Goal: Task Accomplishment & Management: Use online tool/utility

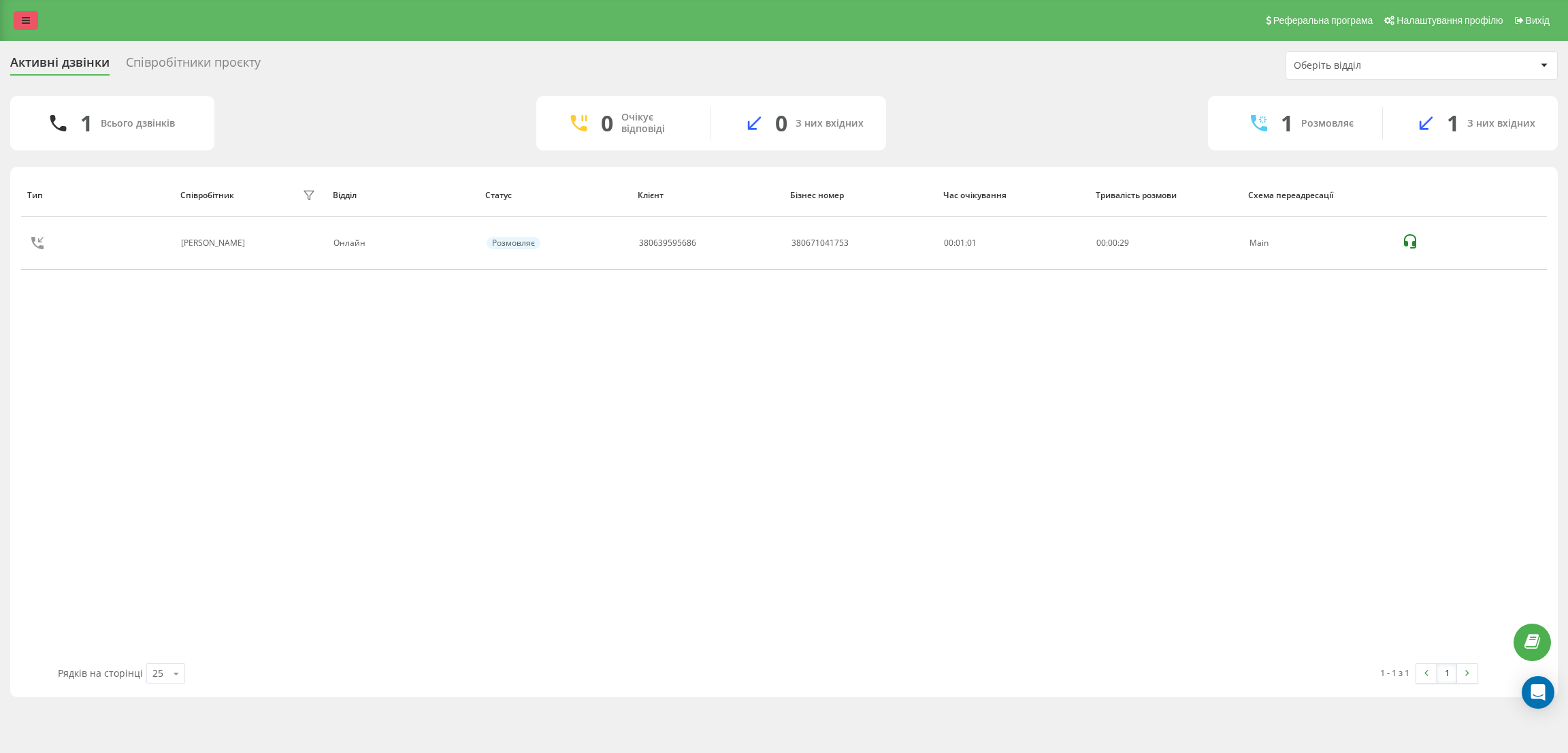
click at [32, 14] on link at bounding box center [26, 20] width 24 height 19
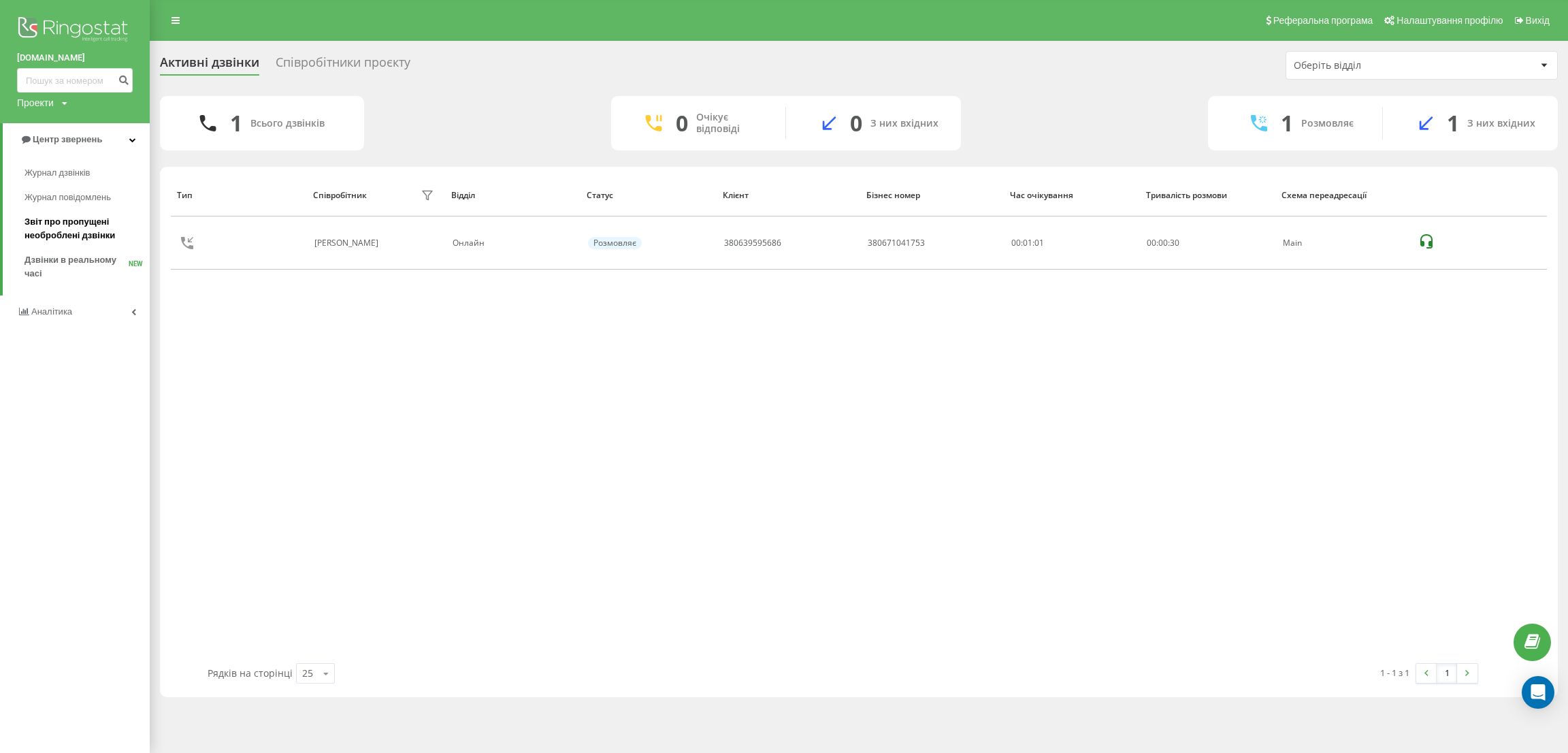
click at [80, 236] on span "Звіт про пропущені необроблені дзвінки" at bounding box center [83, 229] width 118 height 27
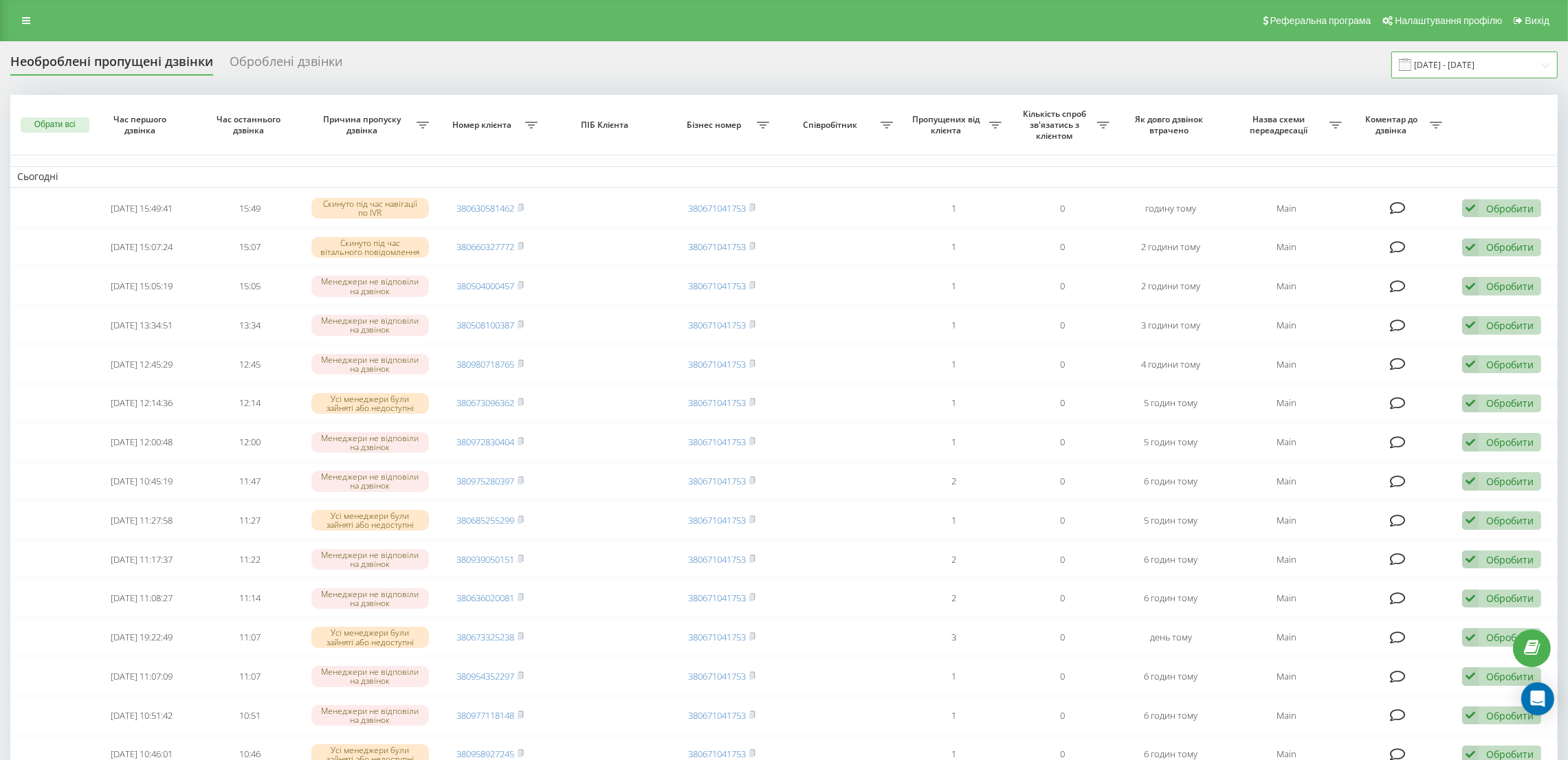
click at [1511, 56] on input "[DATE] - [DATE]" at bounding box center [1475, 64] width 167 height 27
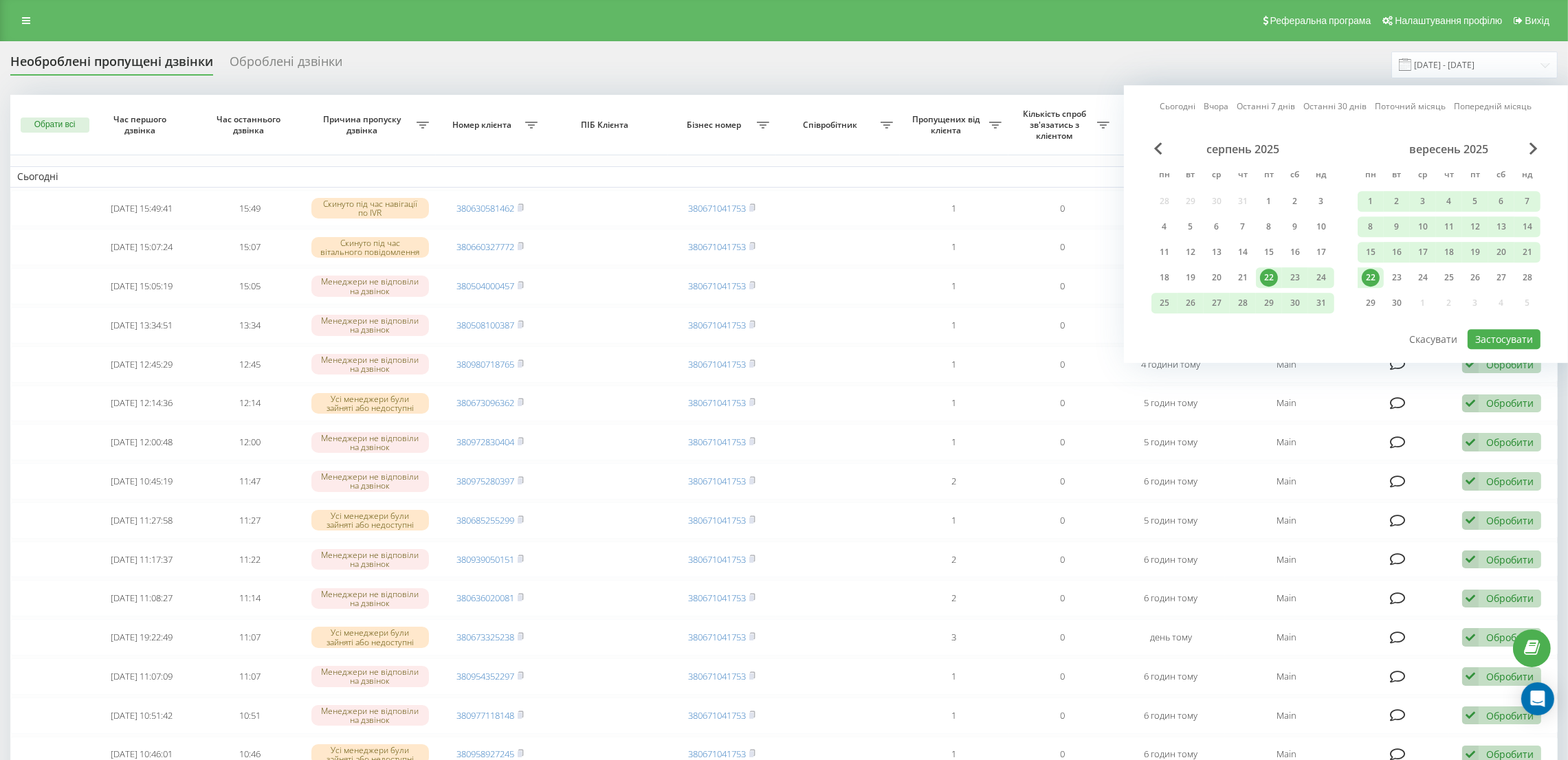
click at [1369, 273] on div "22" at bounding box center [1371, 277] width 18 height 18
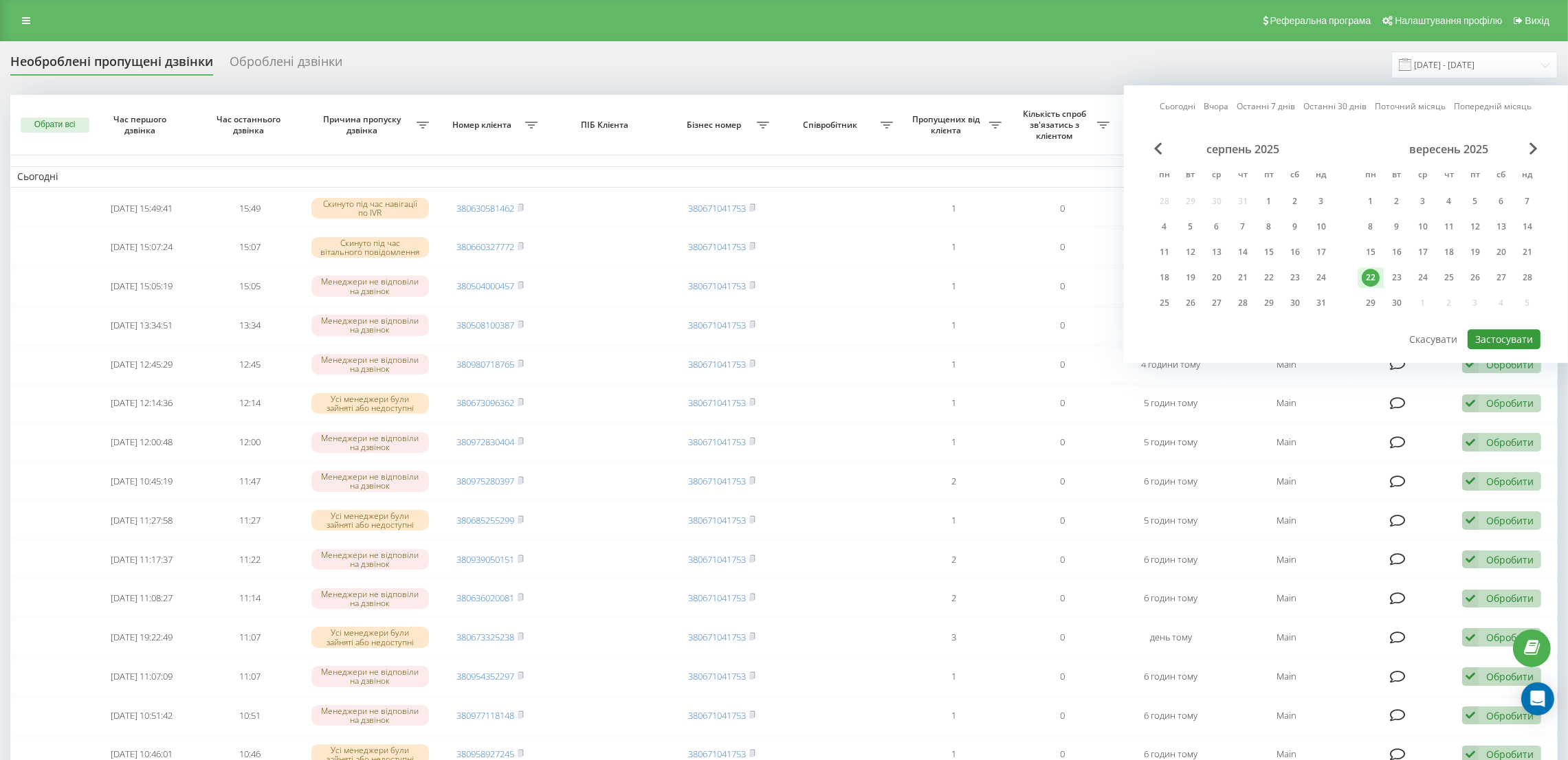
click at [1503, 338] on button "Застосувати" at bounding box center [1504, 339] width 73 height 20
type input "22.09.2025 - 22.09.2025"
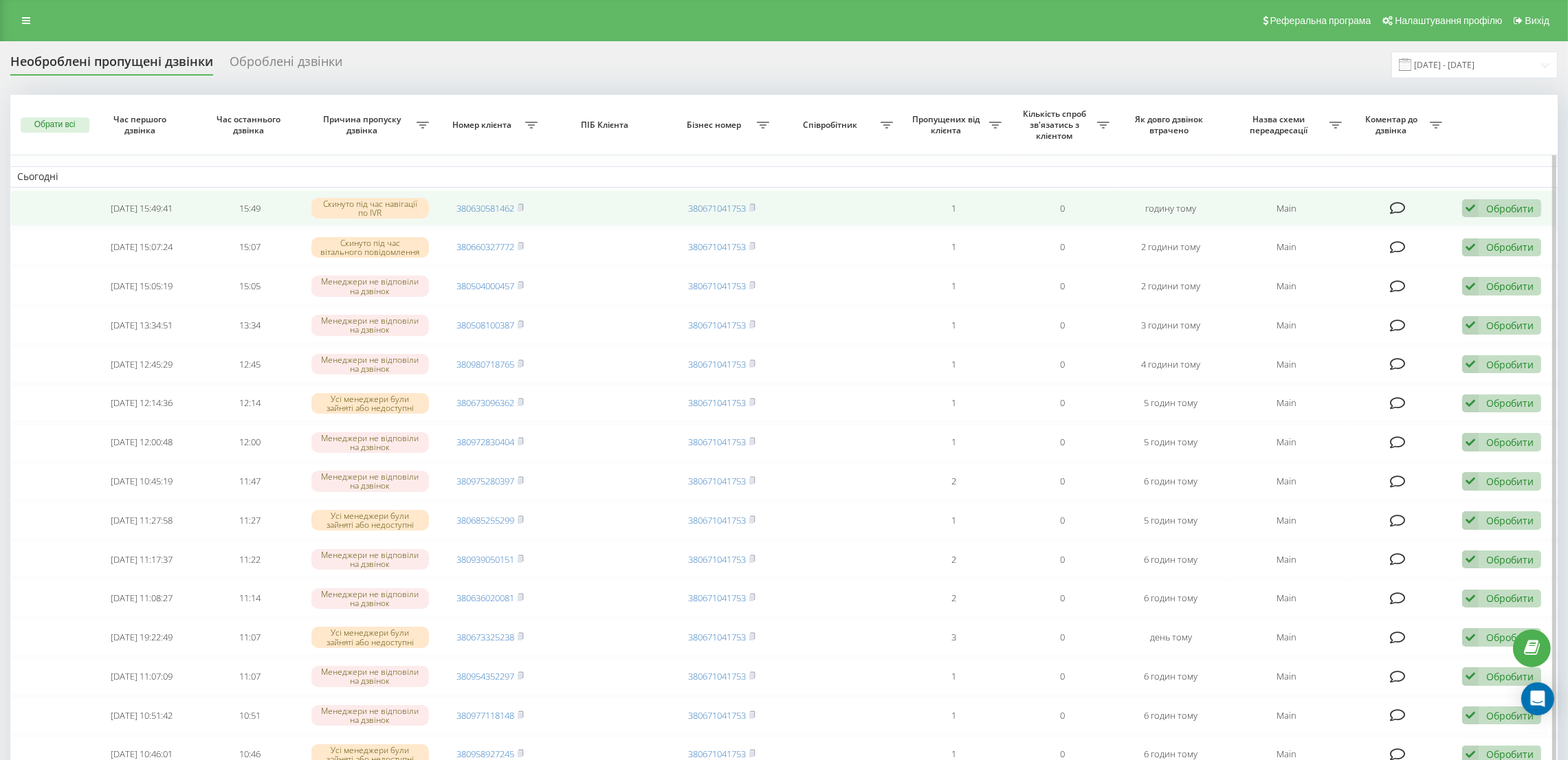
click at [1523, 203] on div "Обробити" at bounding box center [1510, 208] width 47 height 13
click at [1325, 296] on div "Інший варіант" at bounding box center [1412, 304] width 257 height 24
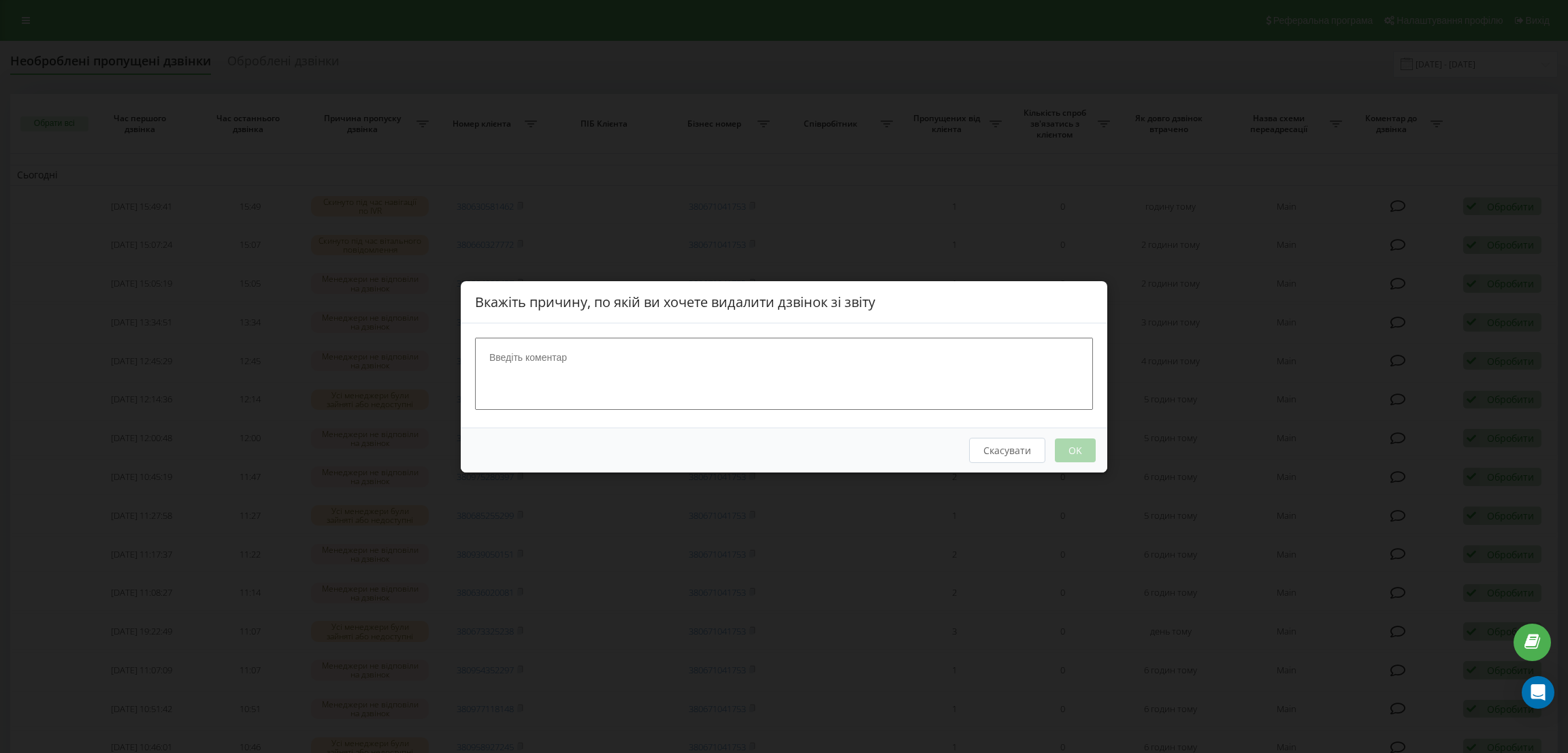
click at [546, 359] on textarea at bounding box center [784, 373] width 618 height 72
paste textarea
type textarea "нецільовий дзвінок"
click at [1081, 451] on button "OK" at bounding box center [1075, 449] width 41 height 23
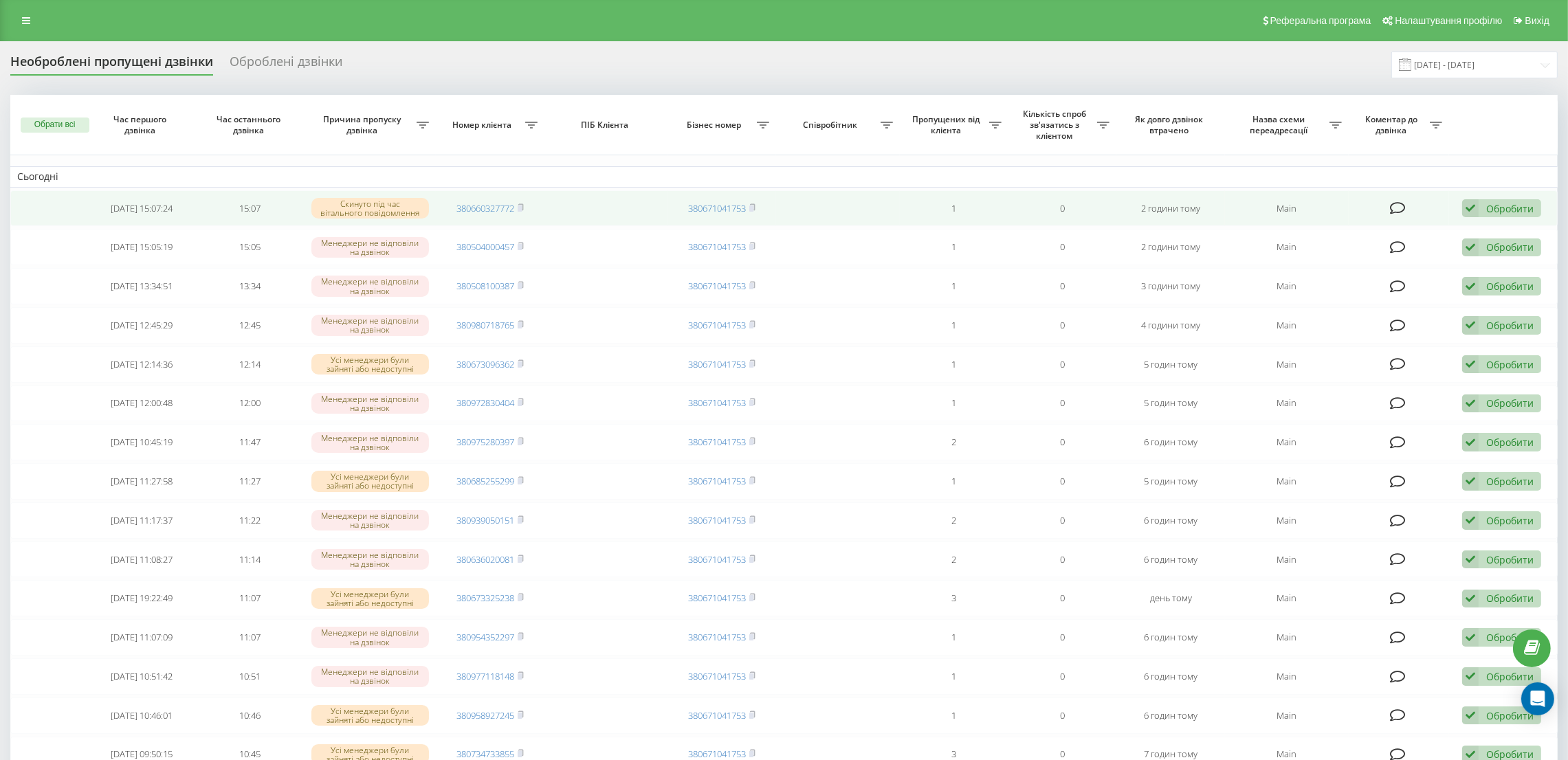
click at [1513, 210] on div "Обробити" at bounding box center [1510, 208] width 47 height 13
click at [1369, 301] on div "Інший варіант" at bounding box center [1412, 304] width 257 height 24
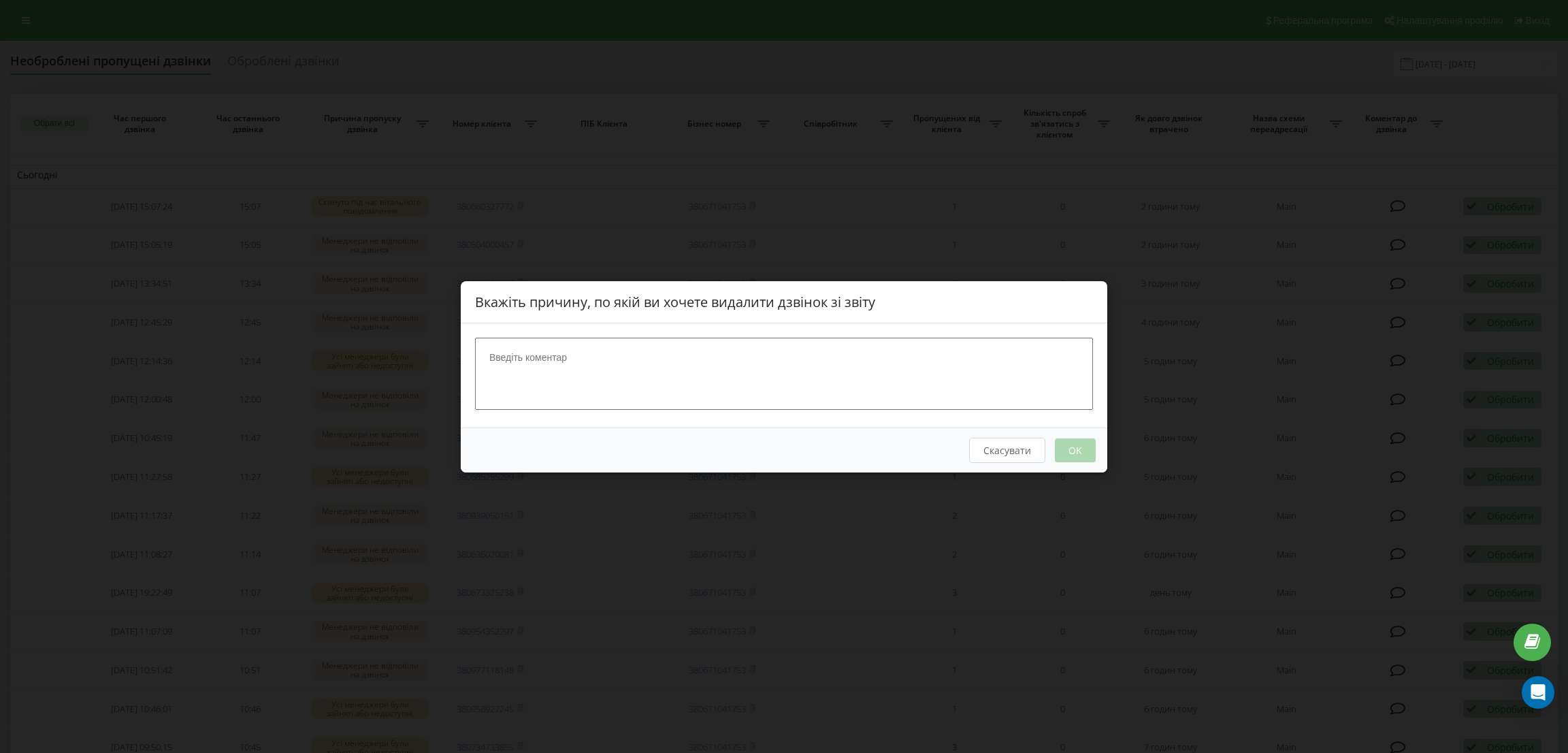
click at [781, 348] on textarea at bounding box center [784, 373] width 618 height 72
paste textarea "нецільовий дзвінок"
type textarea "нецільовий дзвінок"
click at [1083, 443] on button "OK" at bounding box center [1075, 449] width 41 height 23
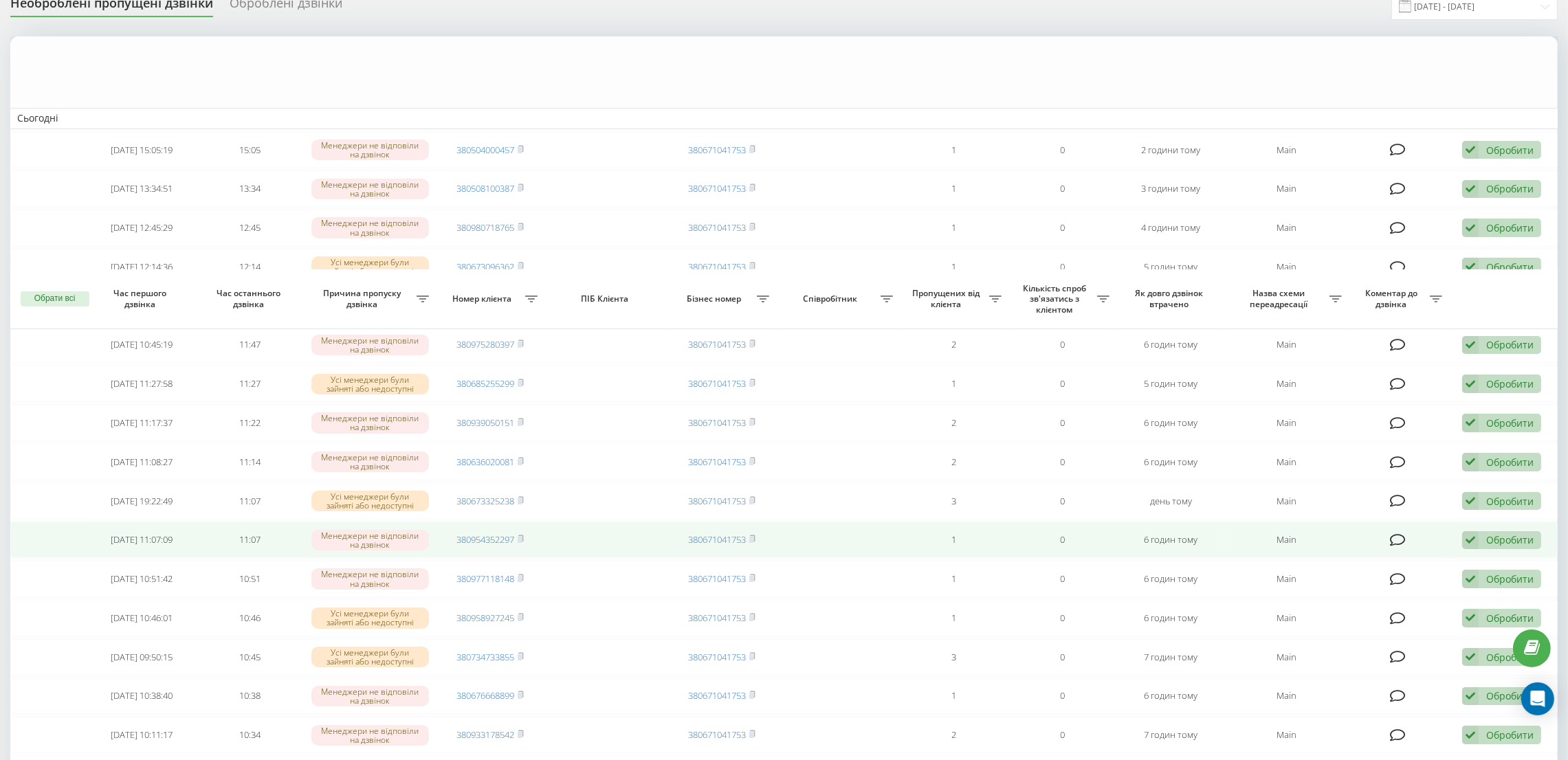
scroll to position [573, 0]
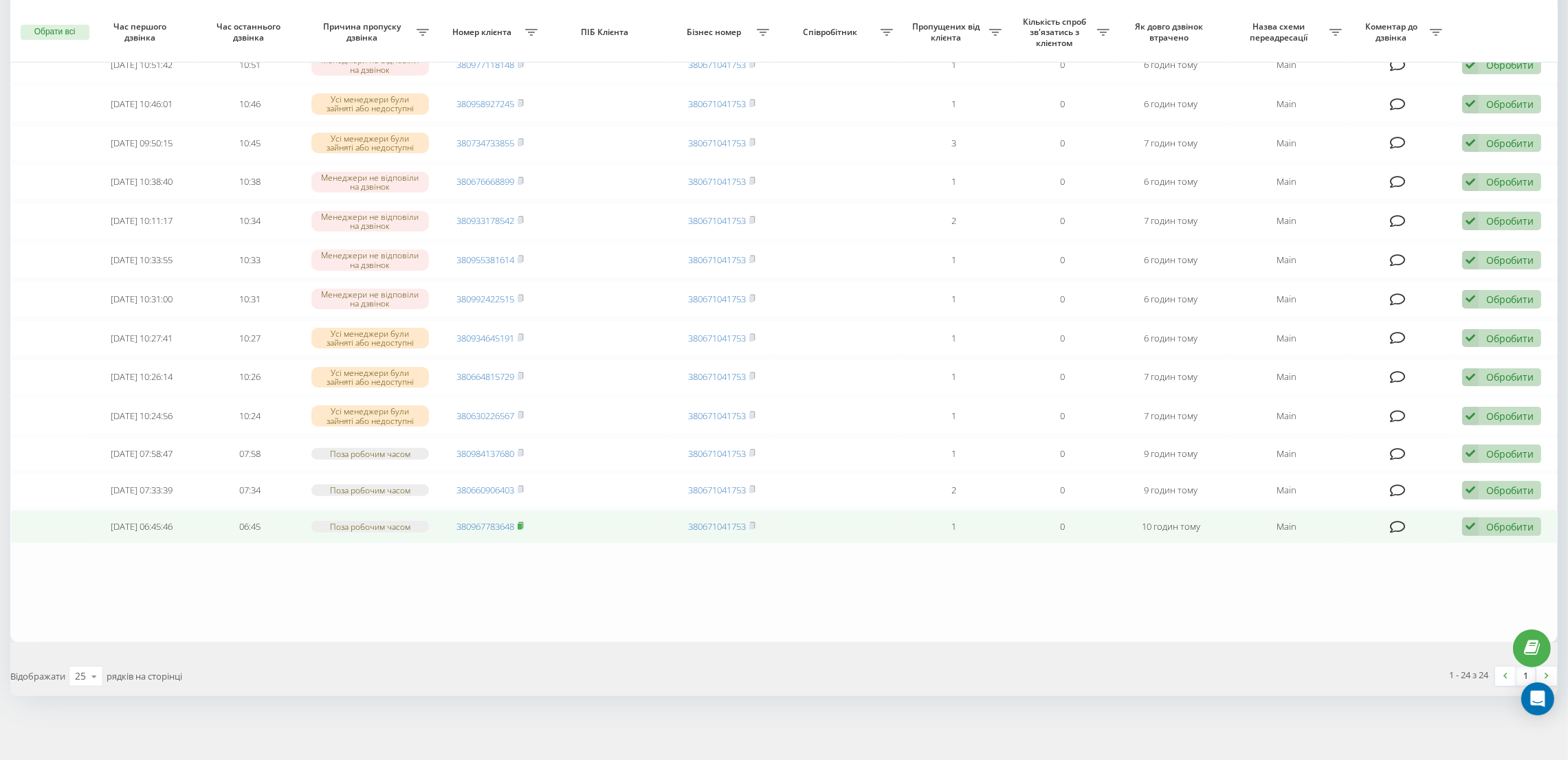
click at [523, 526] on icon at bounding box center [521, 525] width 6 height 8
click at [1500, 523] on div "Обробити" at bounding box center [1510, 526] width 47 height 13
click at [1396, 546] on span "Не вдалося зв'язатися" at bounding box center [1348, 548] width 106 height 13
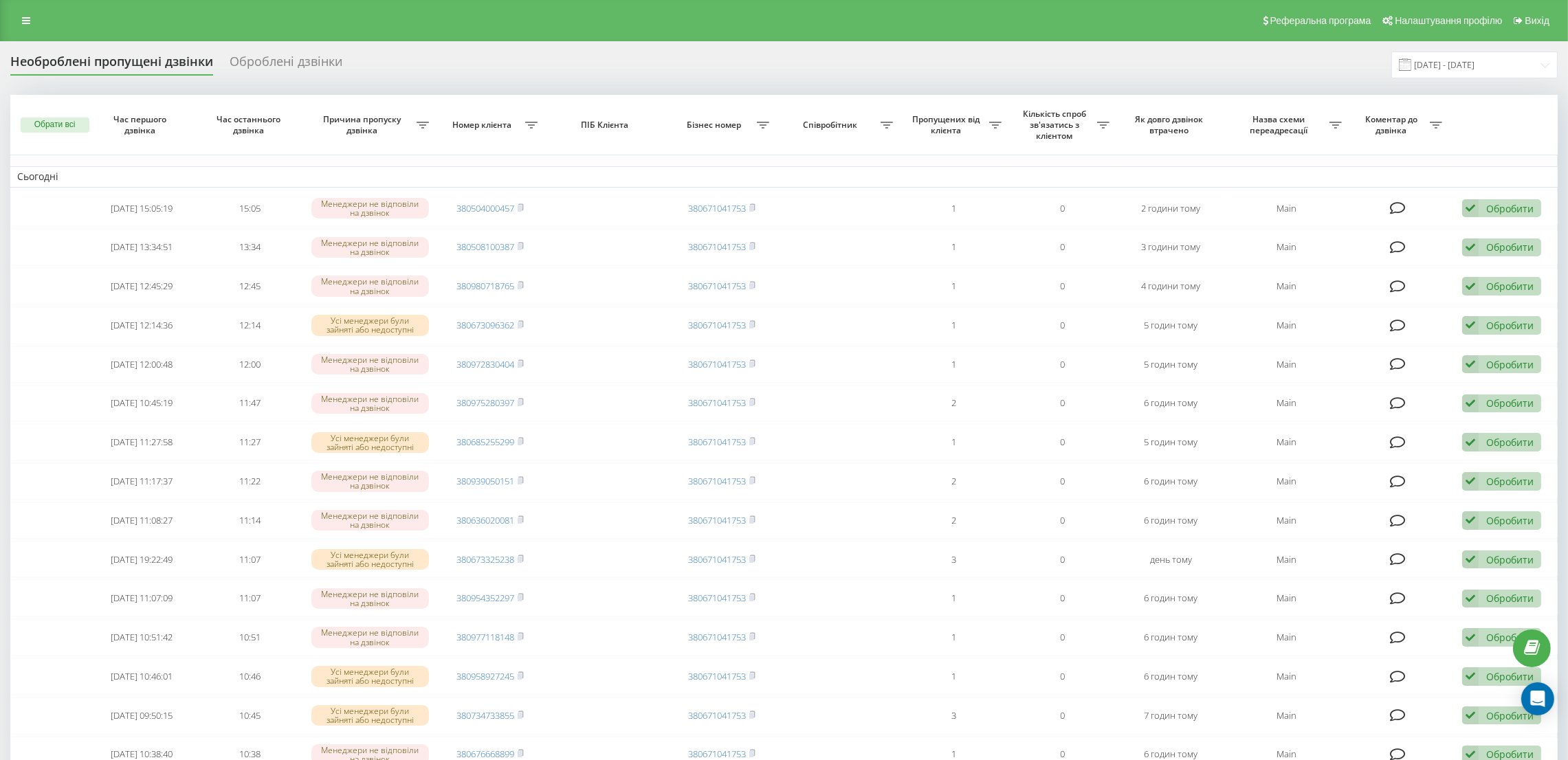
scroll to position [537, 0]
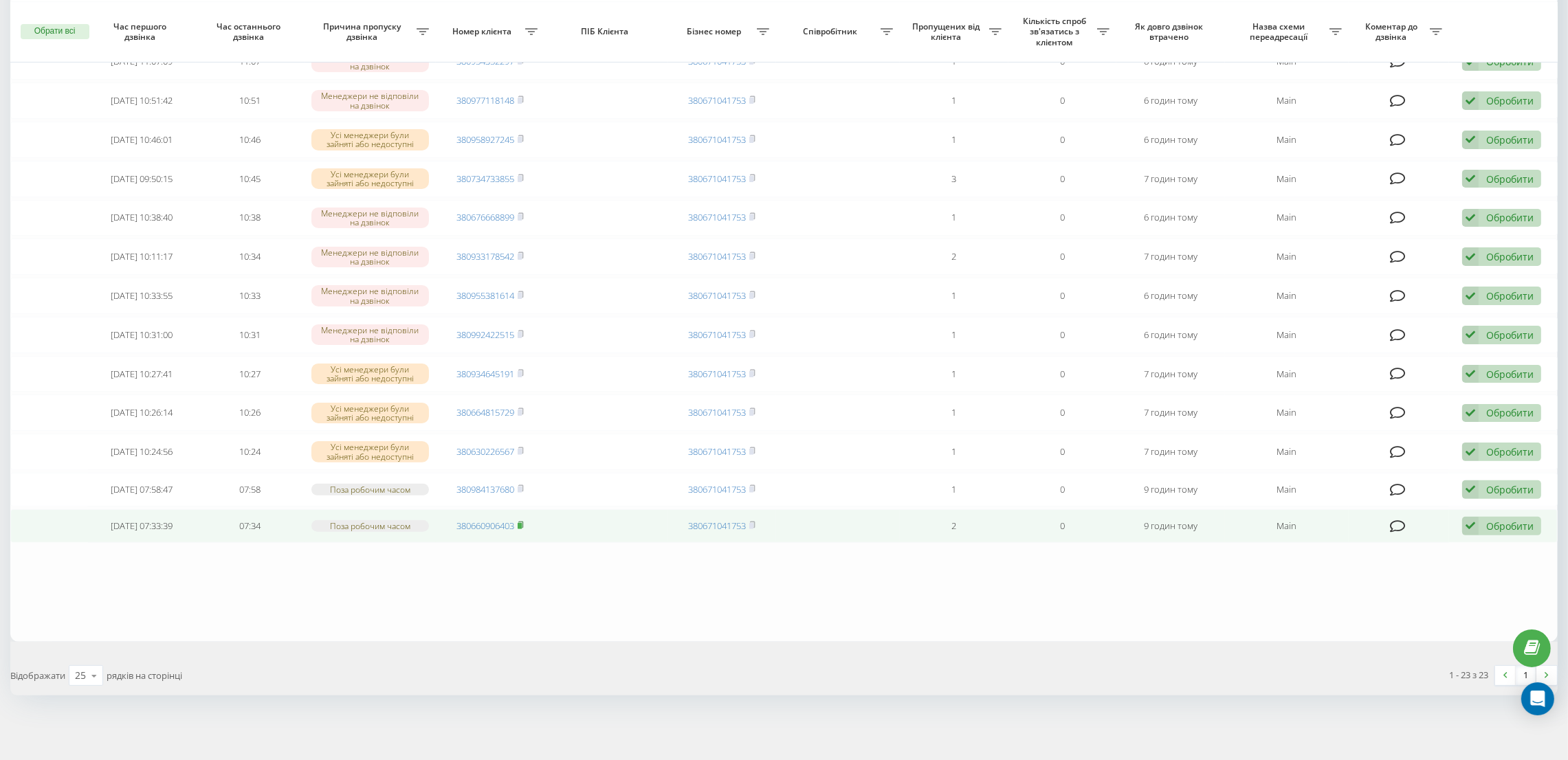
click at [523, 526] on icon at bounding box center [521, 525] width 5 height 6
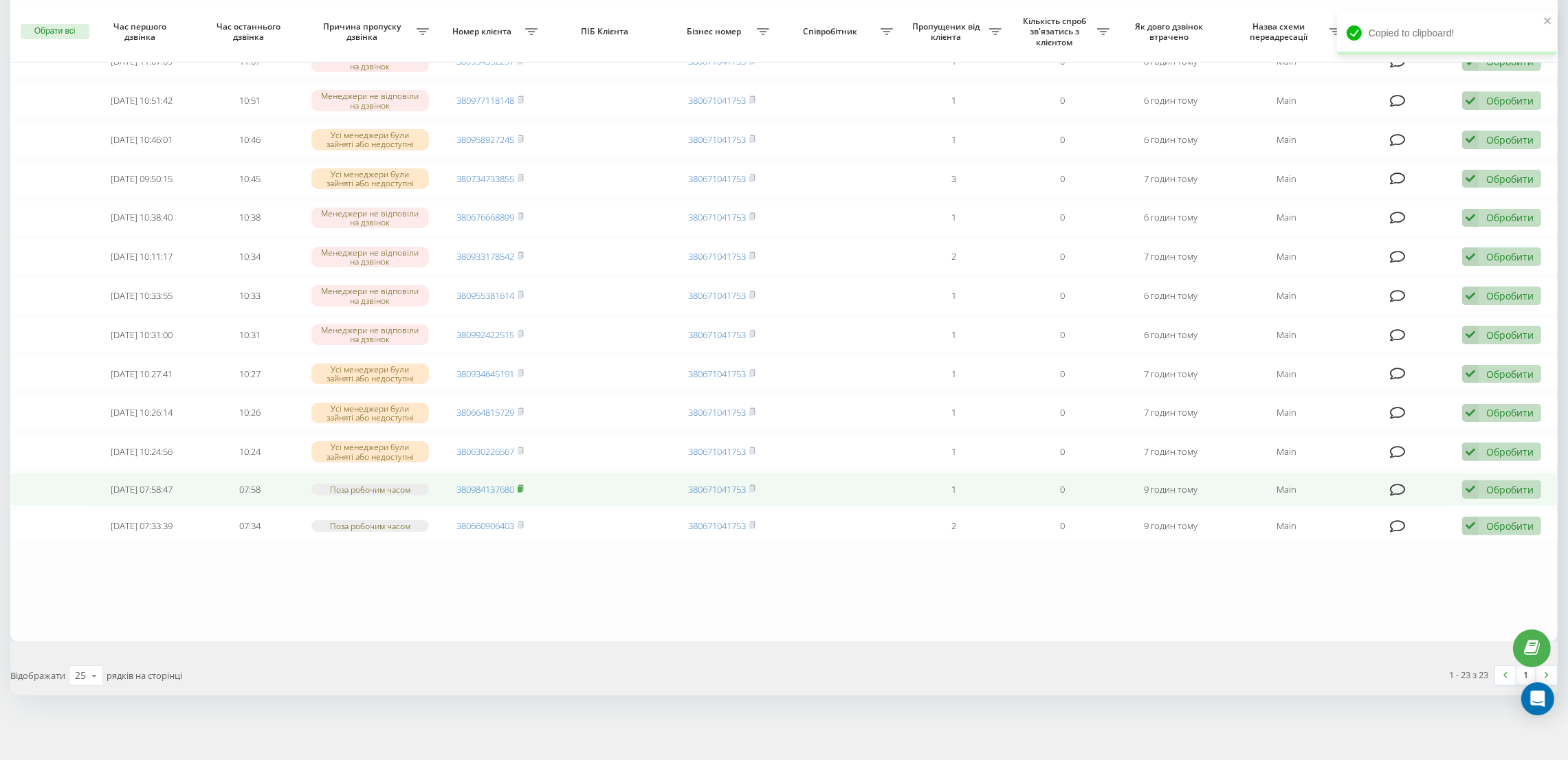
click at [523, 486] on icon at bounding box center [521, 489] width 6 height 8
click at [523, 487] on icon at bounding box center [521, 489] width 6 height 8
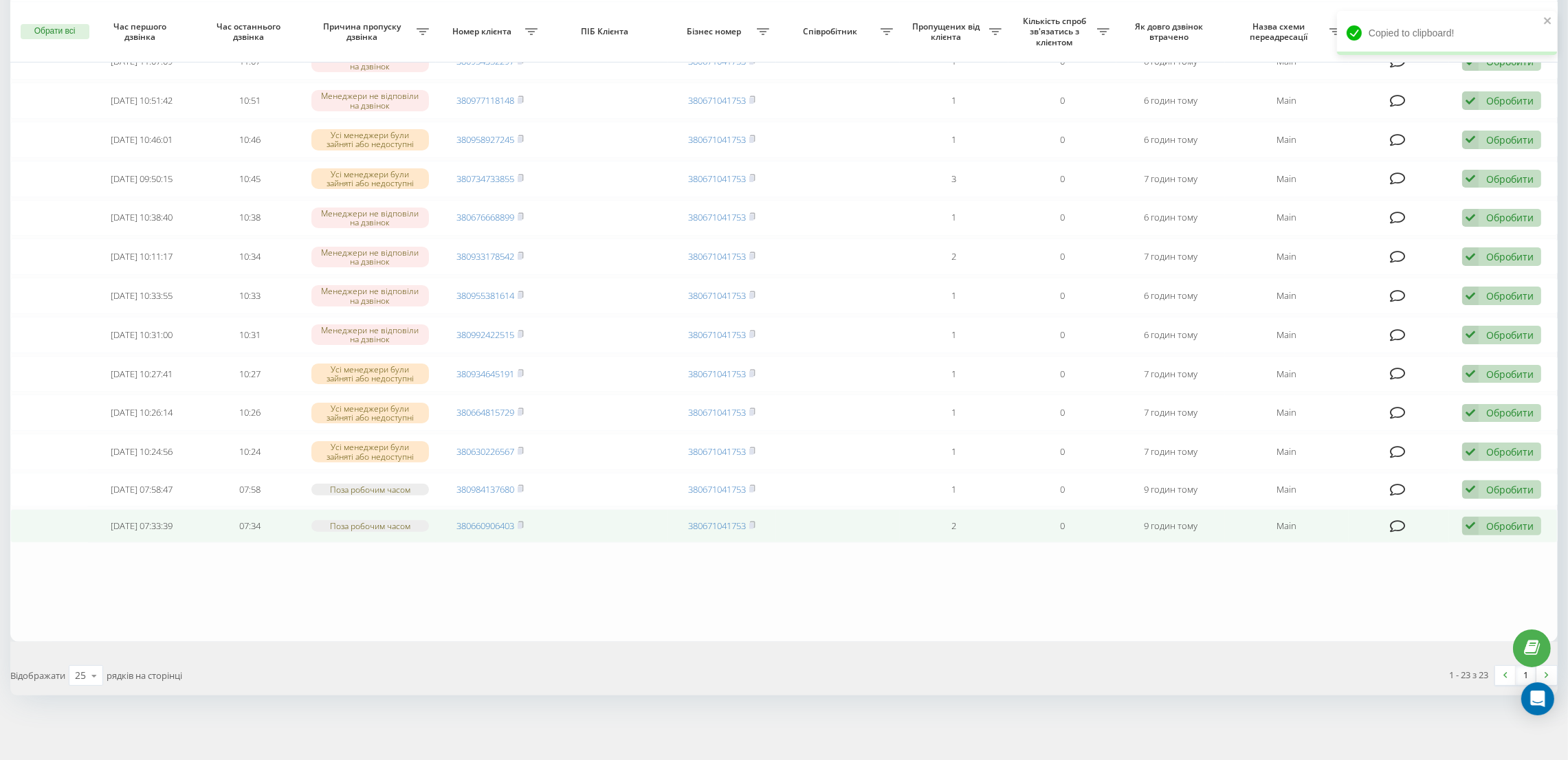
click at [1499, 525] on div "Обробити" at bounding box center [1510, 526] width 47 height 13
click at [1360, 545] on span "Не вдалося зв'язатися" at bounding box center [1348, 547] width 106 height 13
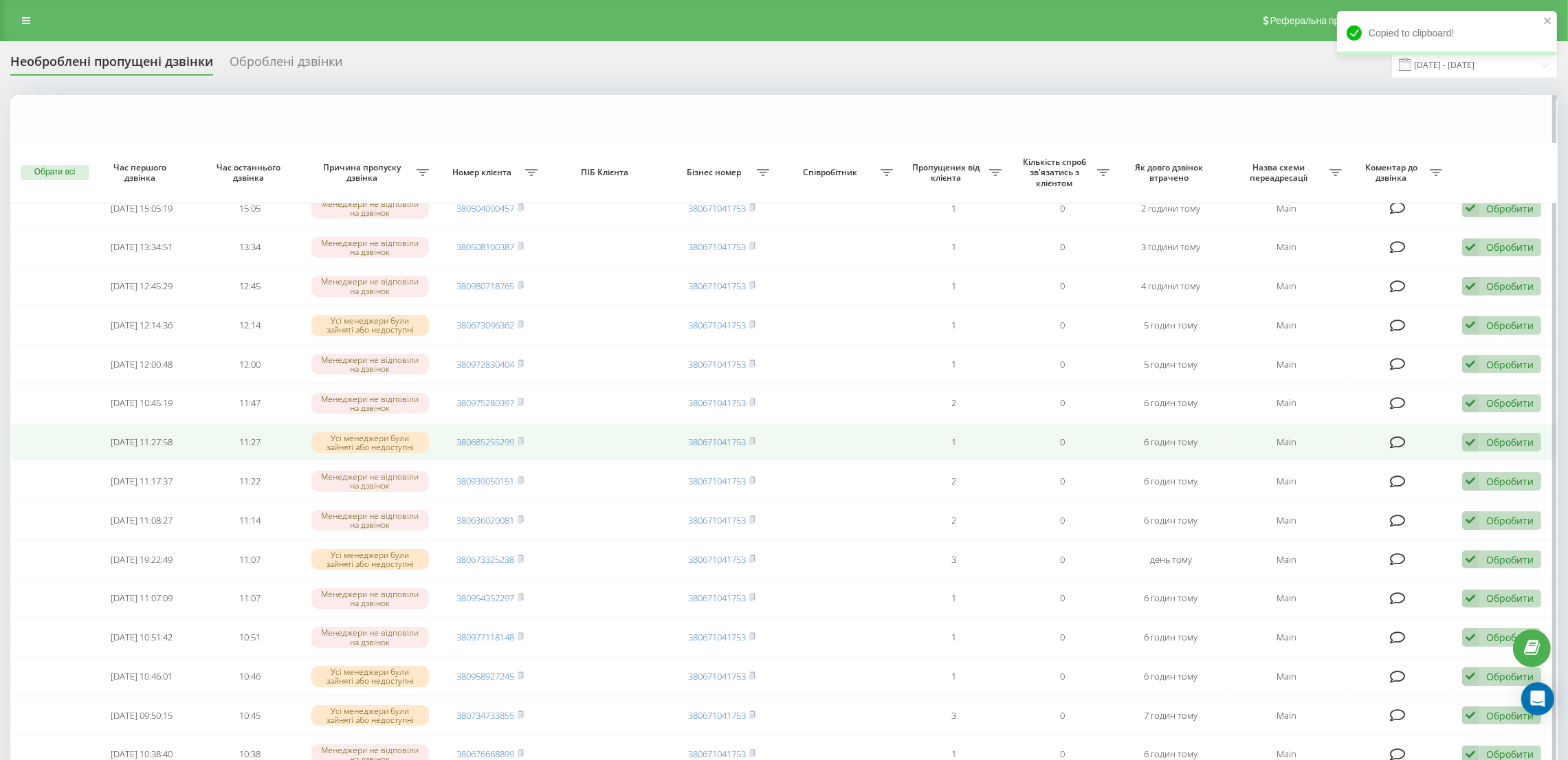
scroll to position [500, 0]
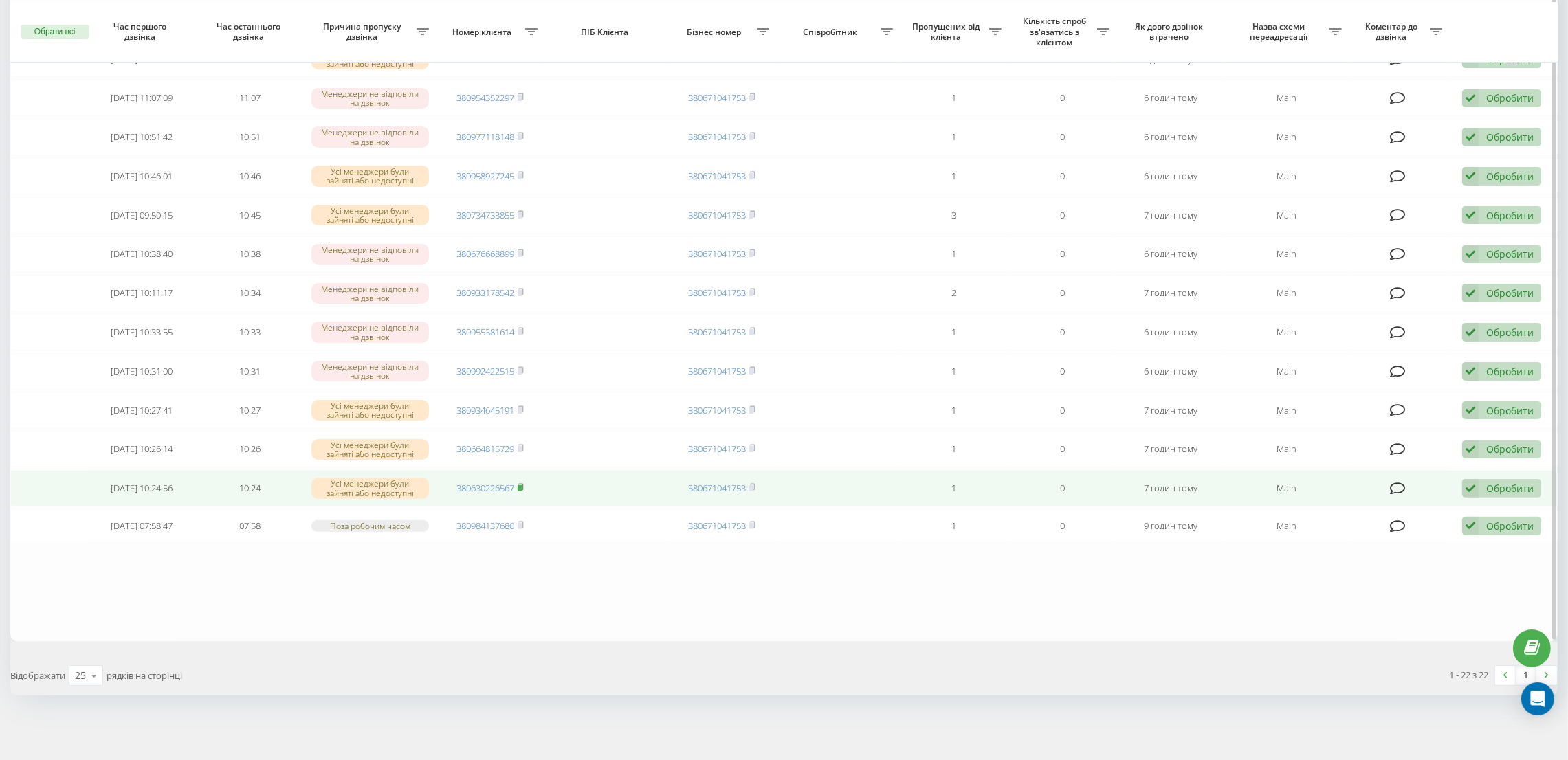
click at [520, 487] on rect at bounding box center [519, 489] width 4 height 6
click at [522, 487] on rect at bounding box center [519, 489] width 4 height 6
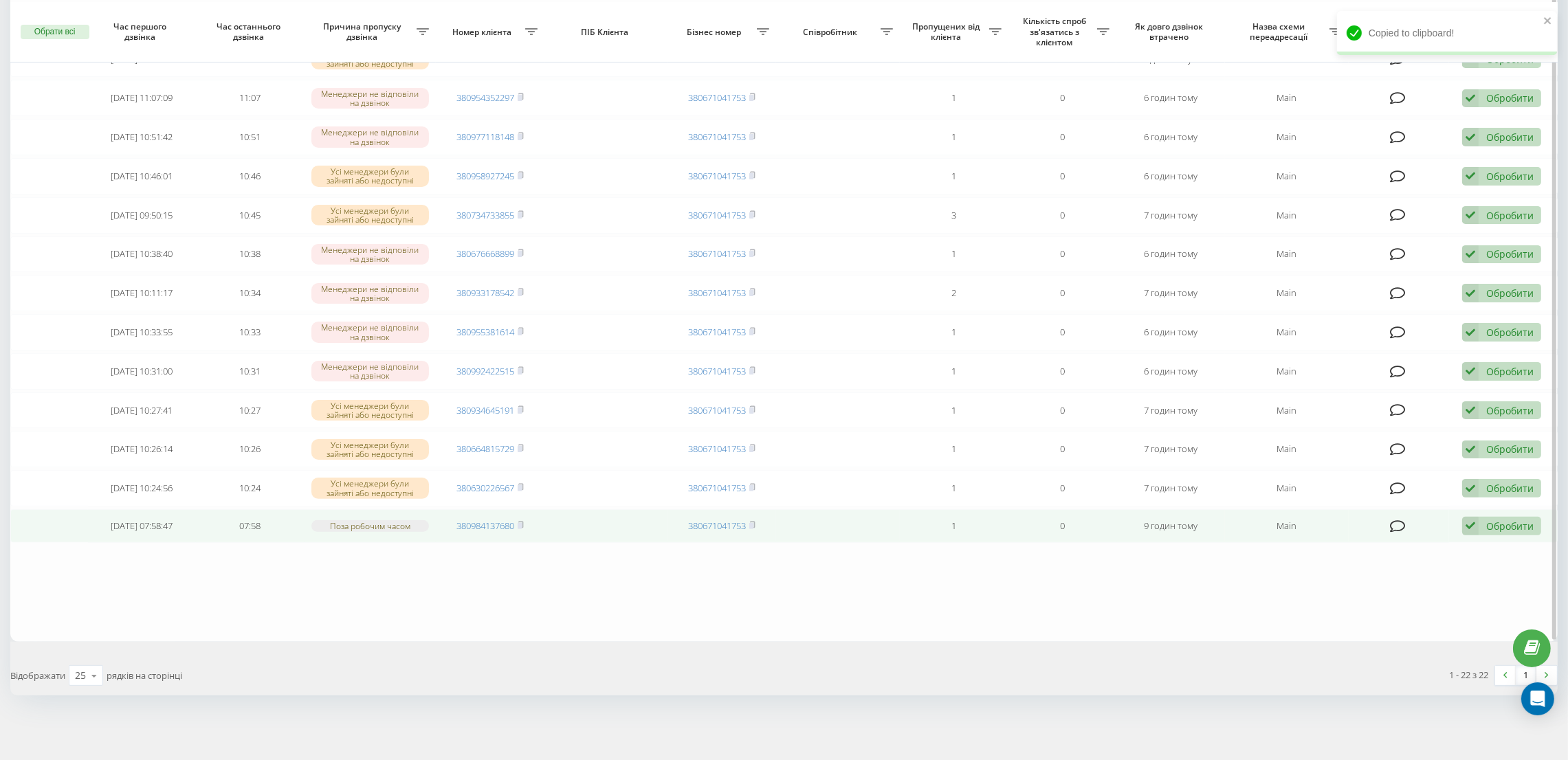
click at [1495, 528] on div "Обробити" at bounding box center [1510, 526] width 47 height 13
click at [1349, 553] on span "Не вдалося зв'язатися" at bounding box center [1348, 547] width 106 height 13
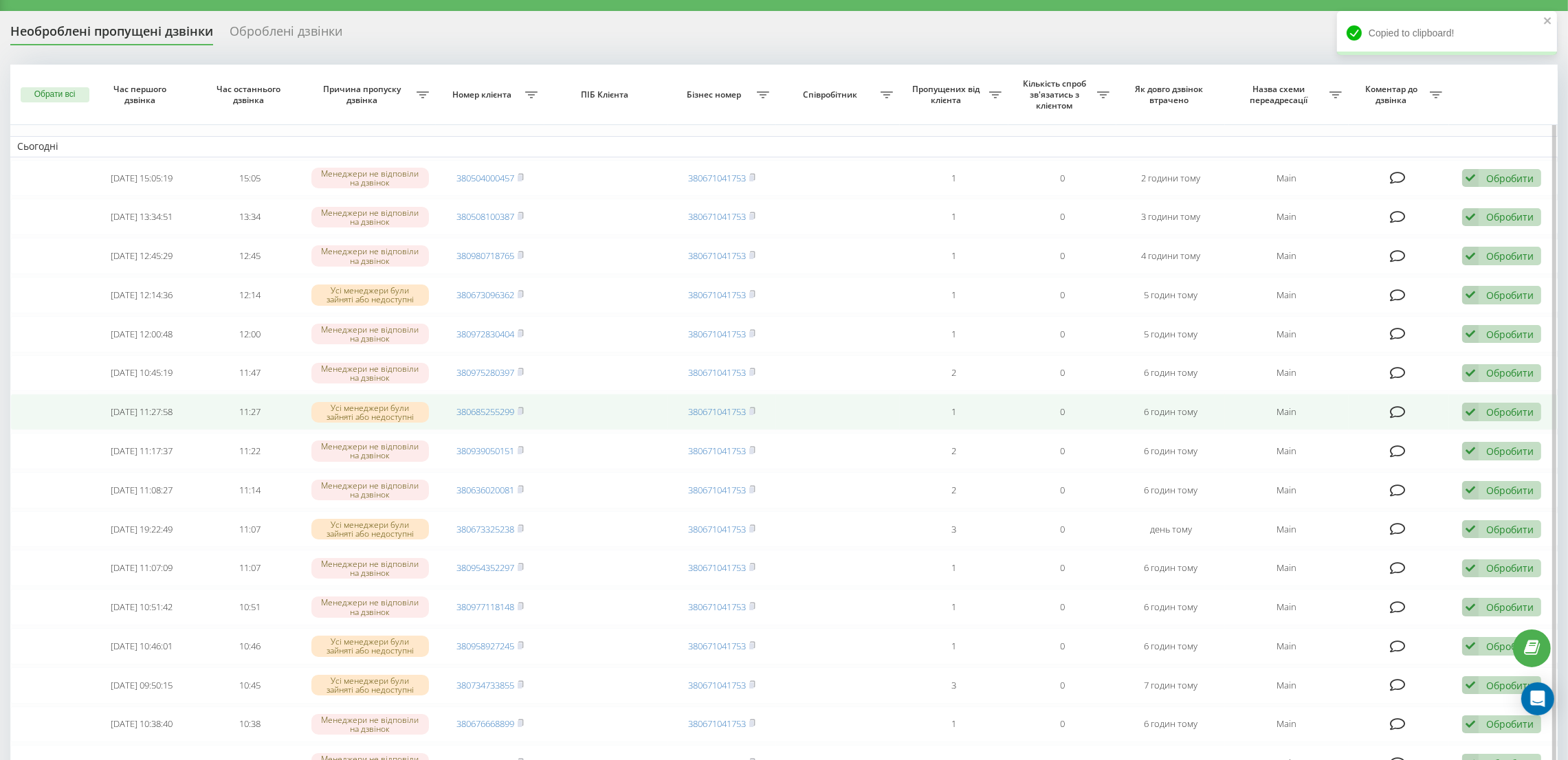
scroll to position [464, 0]
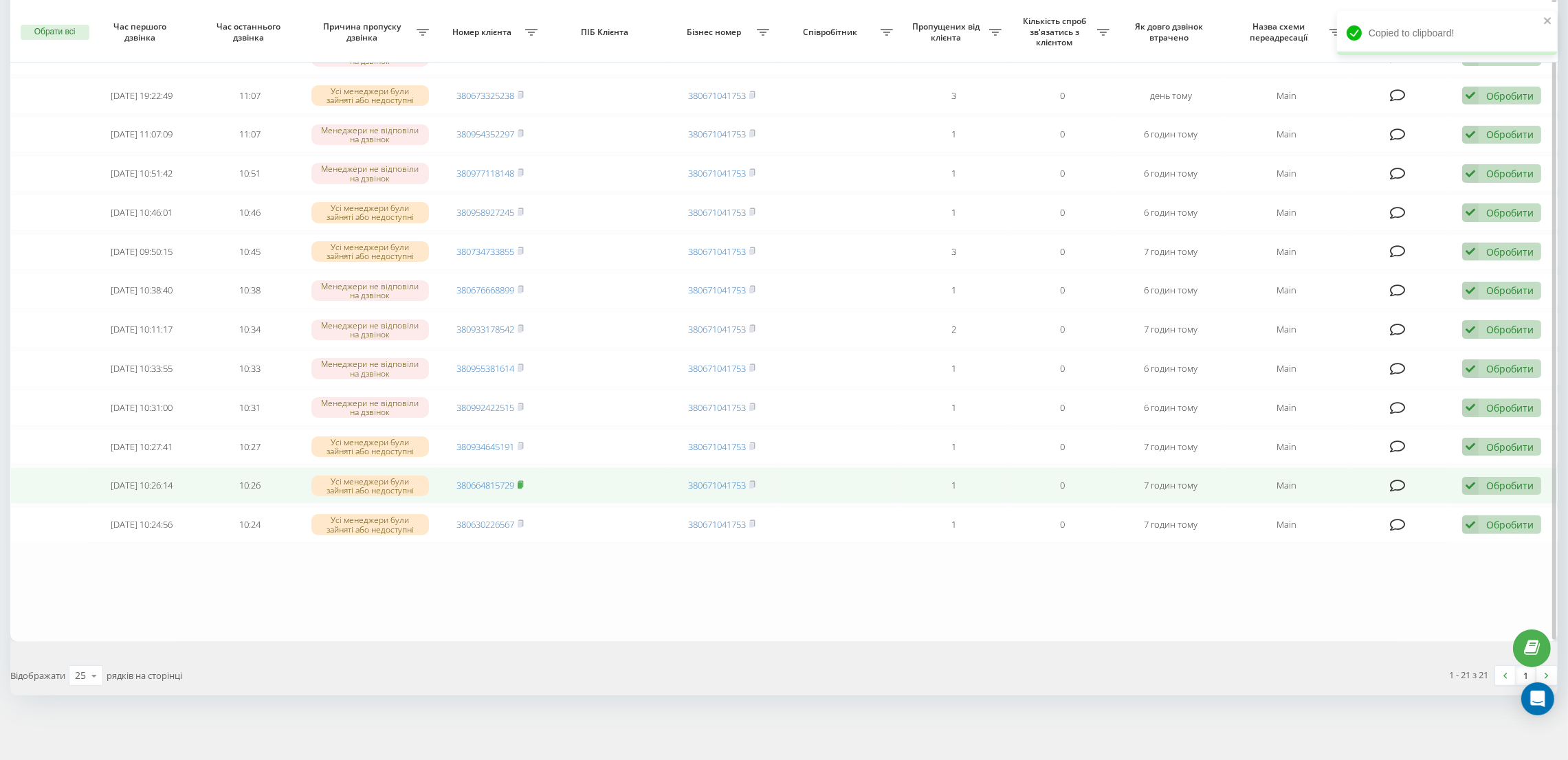
click at [522, 486] on rect at bounding box center [519, 486] width 4 height 6
click at [521, 485] on rect at bounding box center [519, 486] width 4 height 6
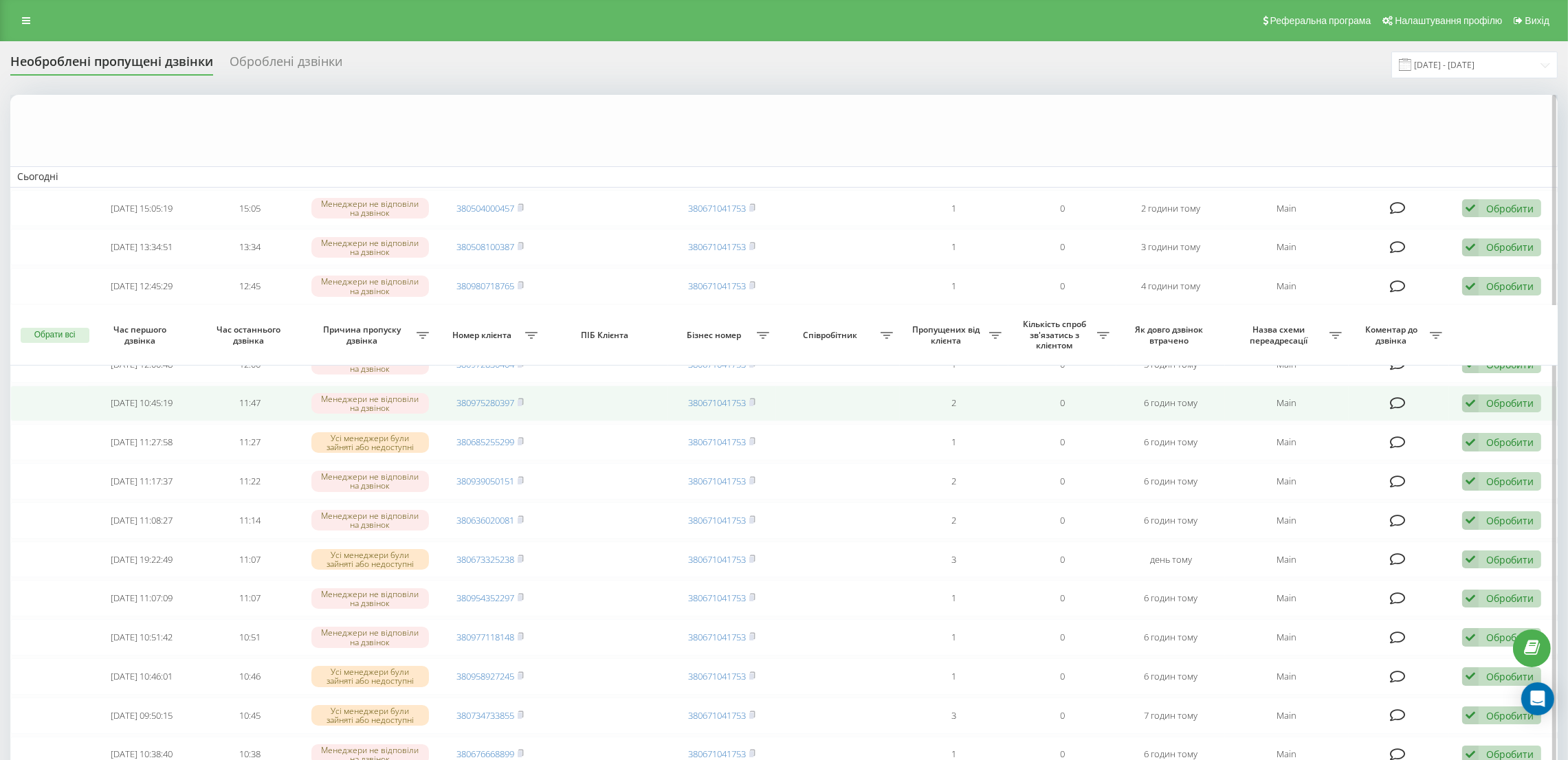
scroll to position [464, 0]
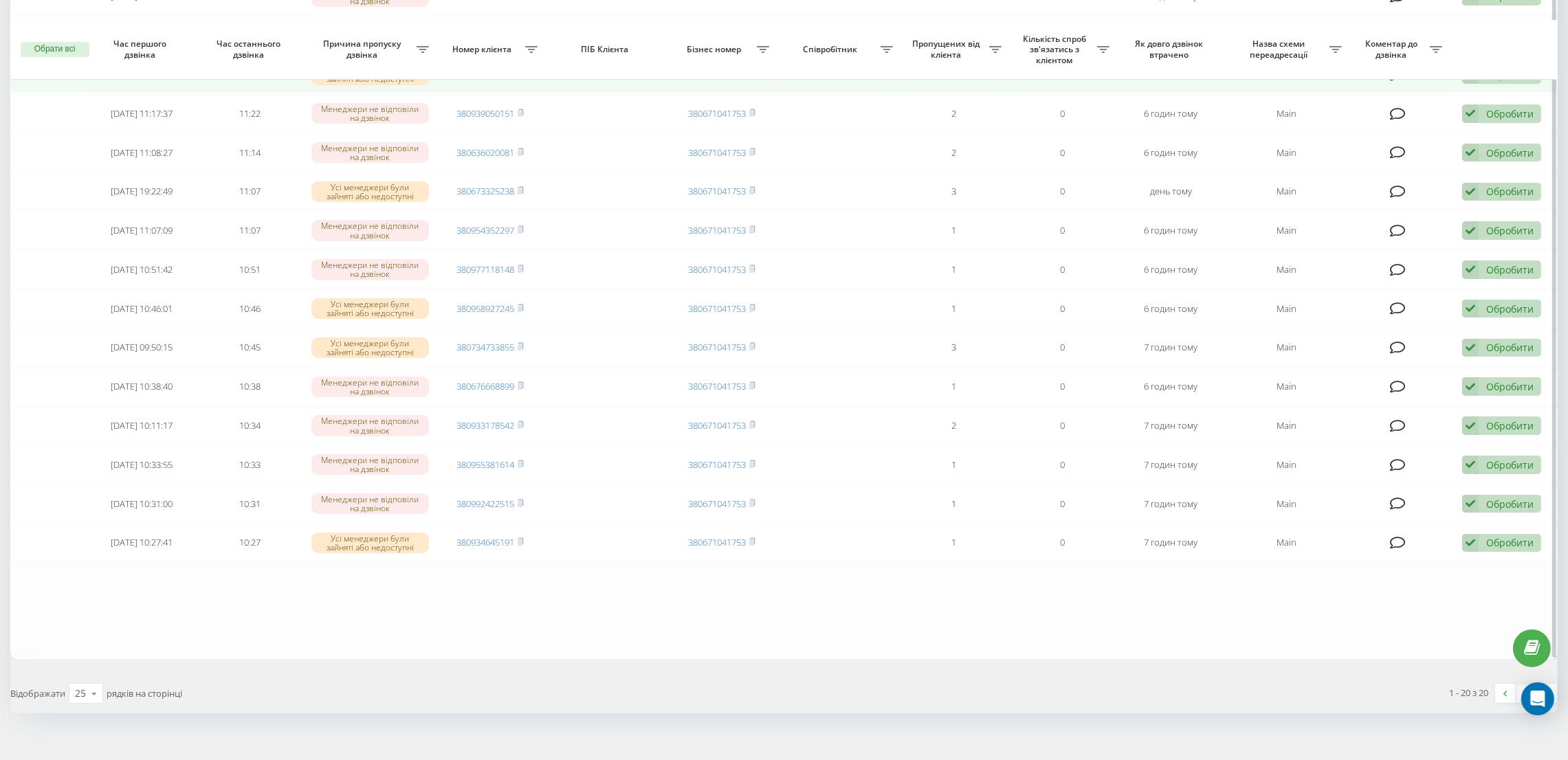
scroll to position [424, 0]
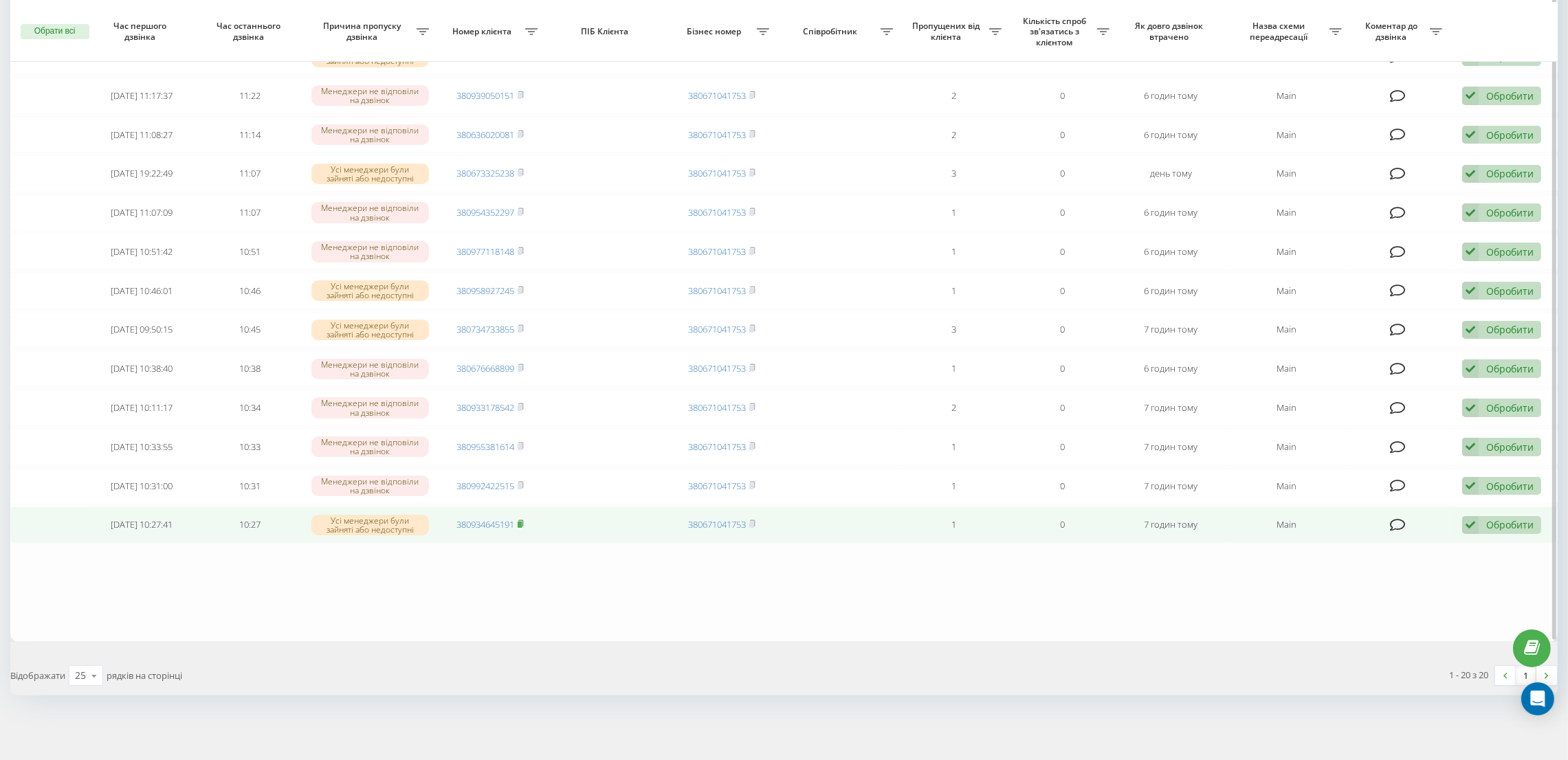
click at [522, 524] on rect at bounding box center [519, 525] width 4 height 6
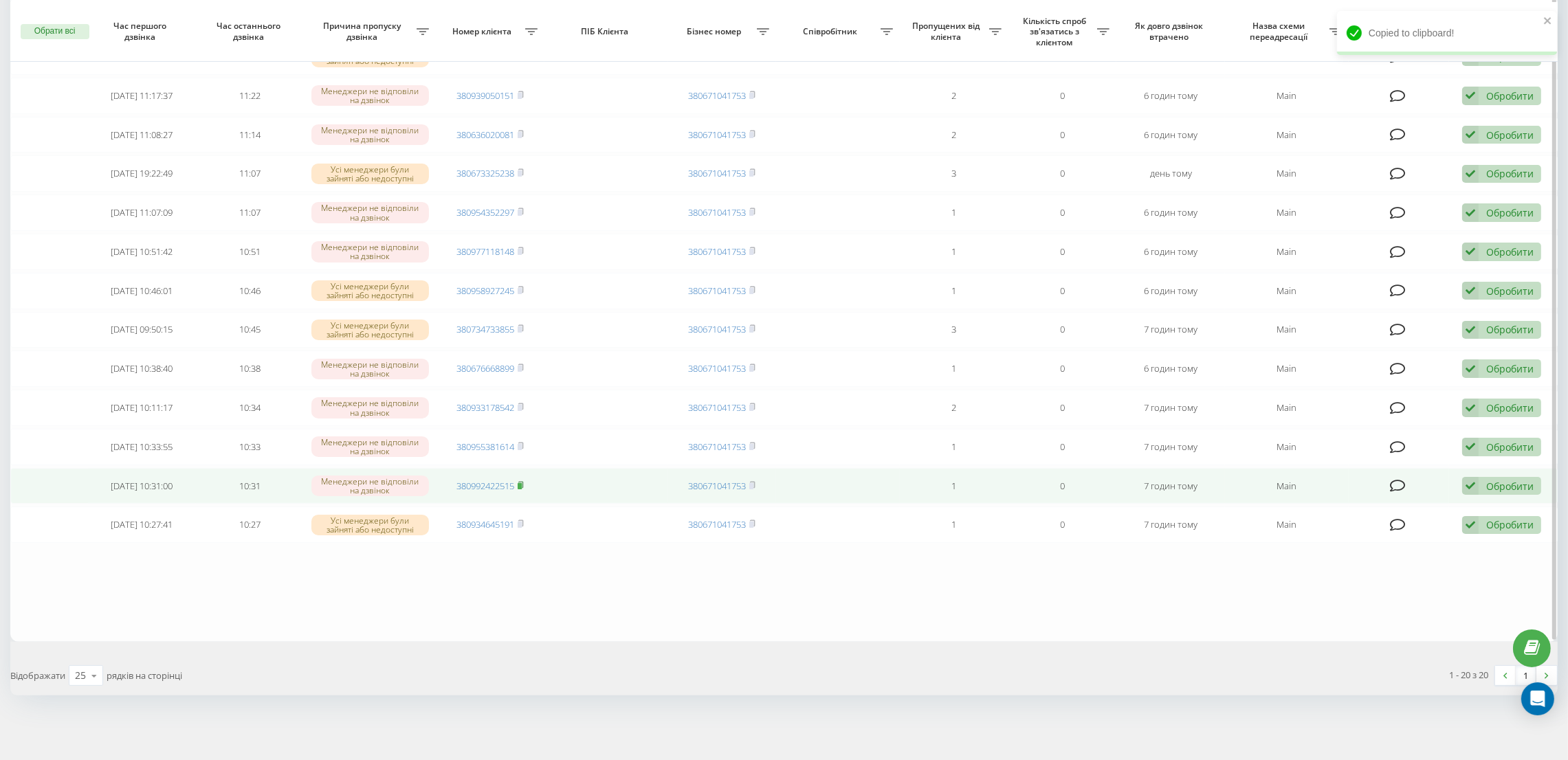
click at [521, 485] on rect at bounding box center [519, 486] width 4 height 6
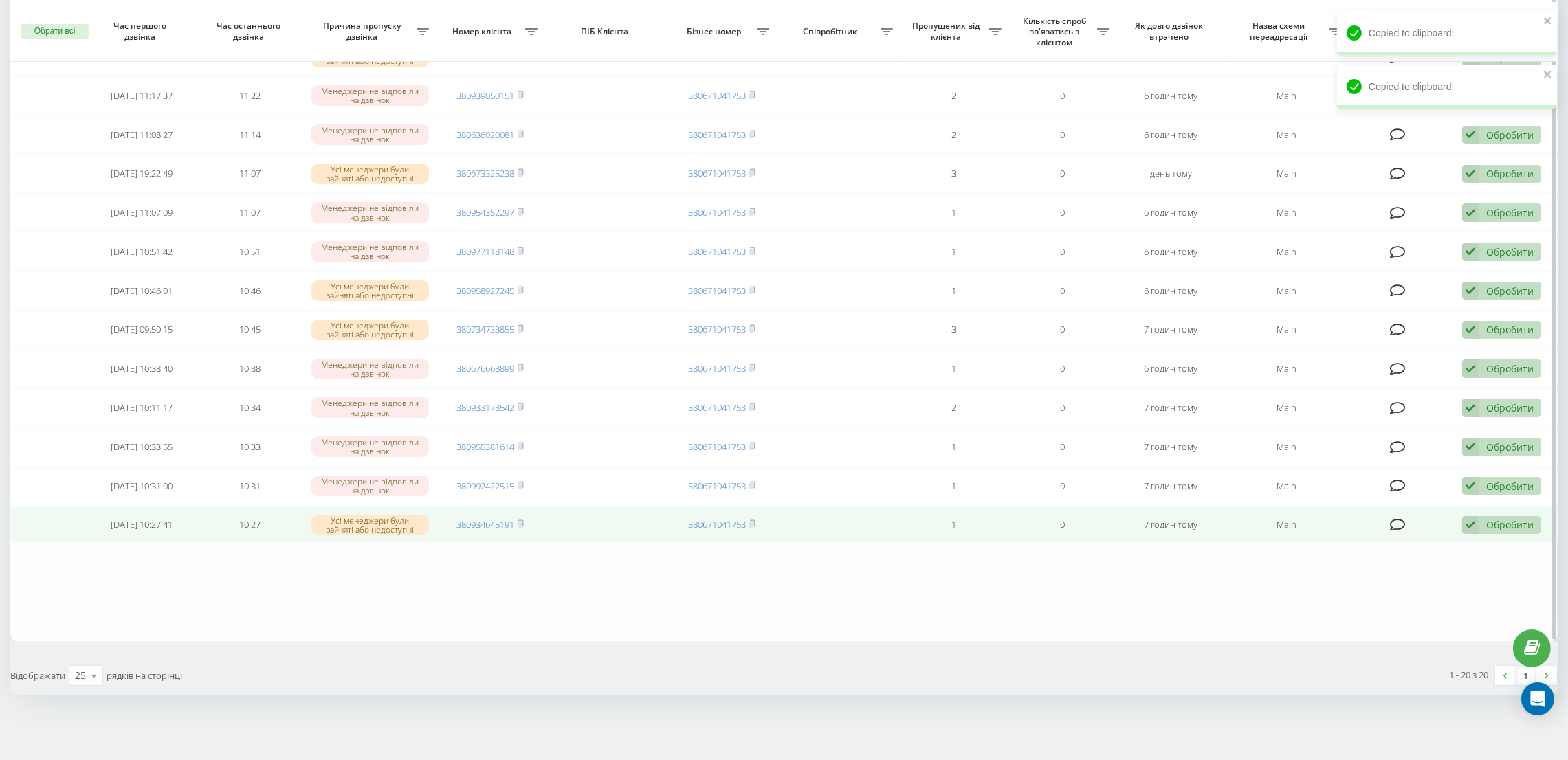
click at [1470, 520] on icon at bounding box center [1471, 525] width 17 height 18
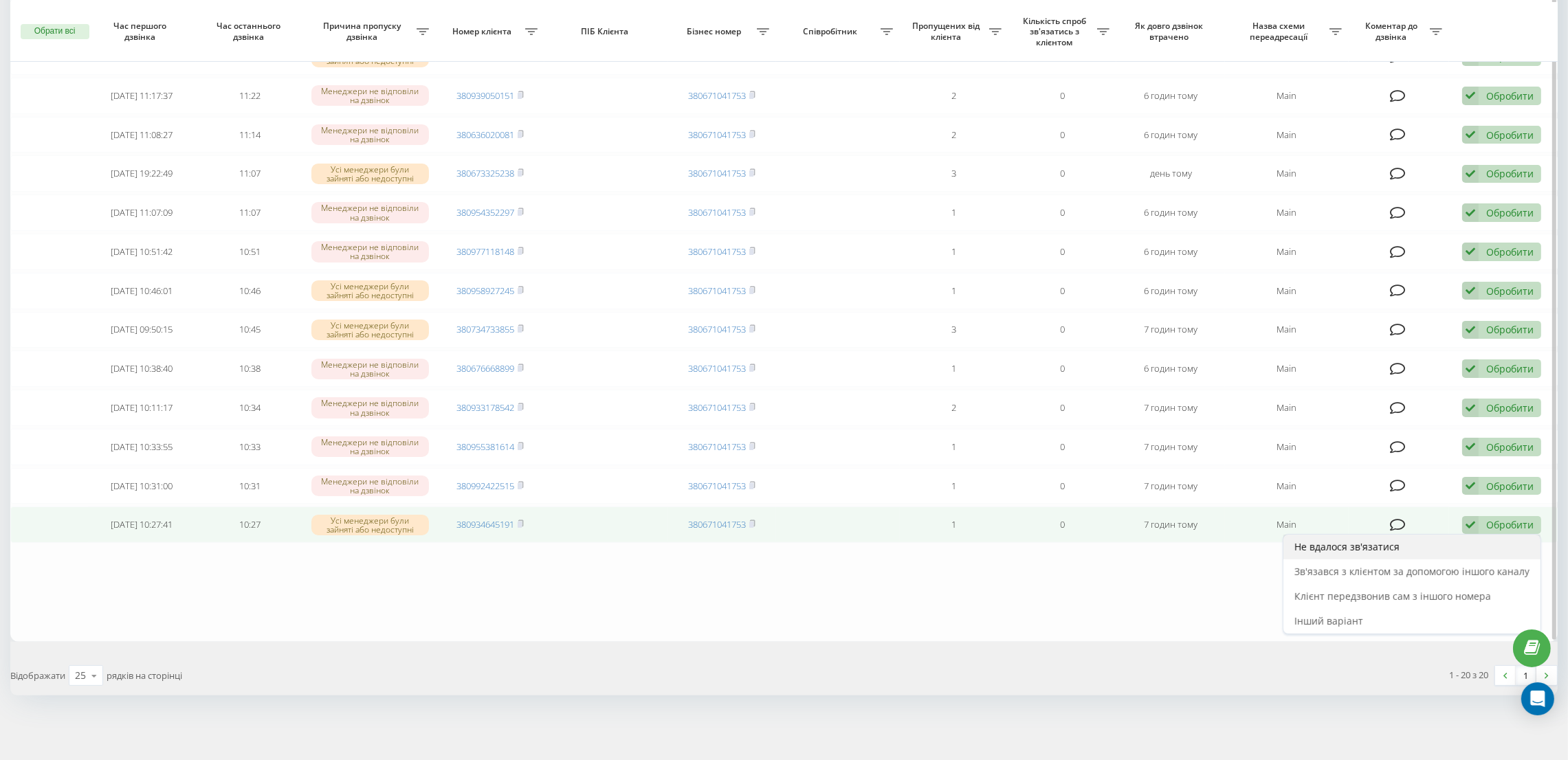
click at [1347, 549] on span "Не вдалося зв'язатися" at bounding box center [1348, 547] width 106 height 13
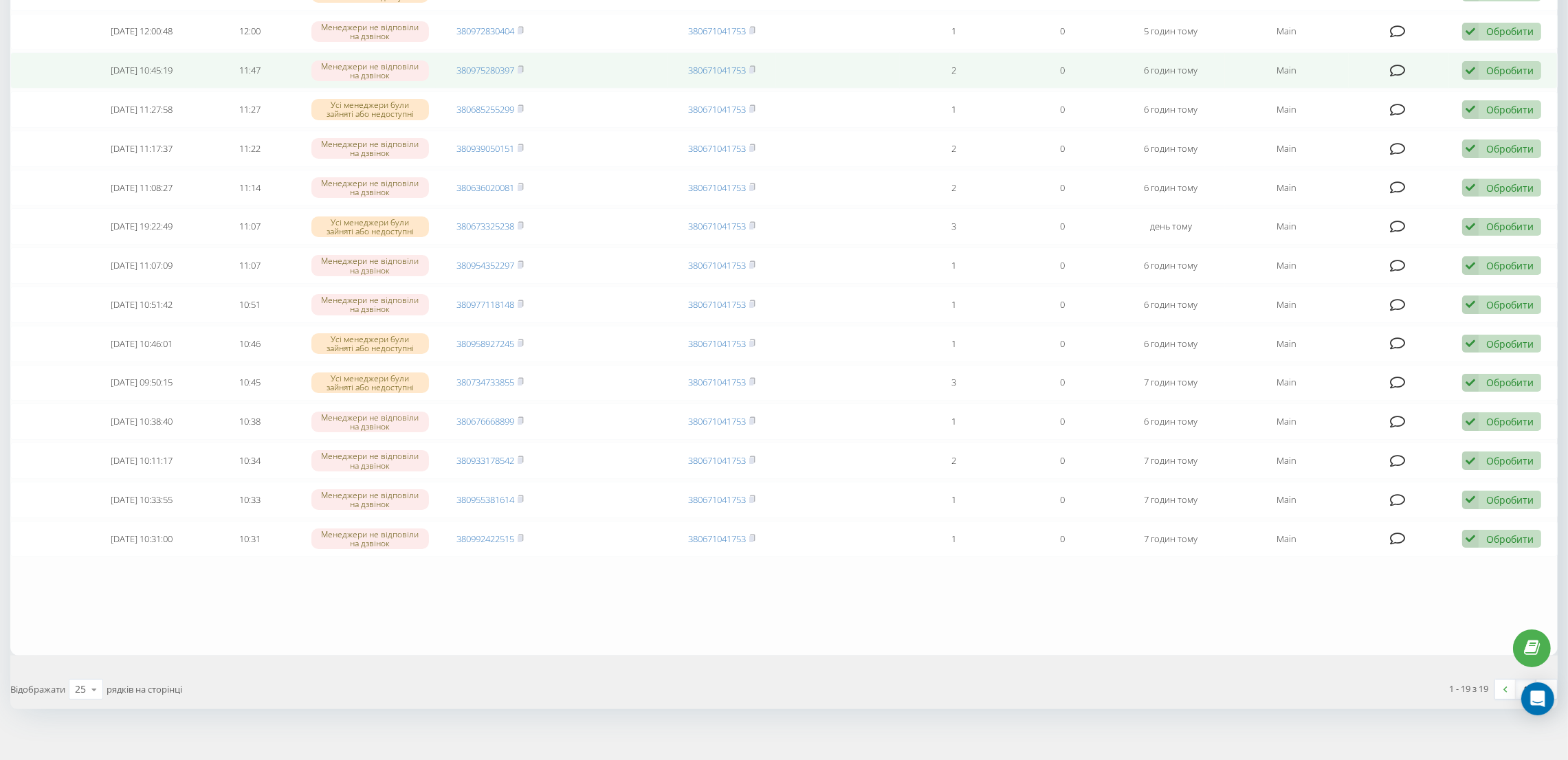
scroll to position [385, 0]
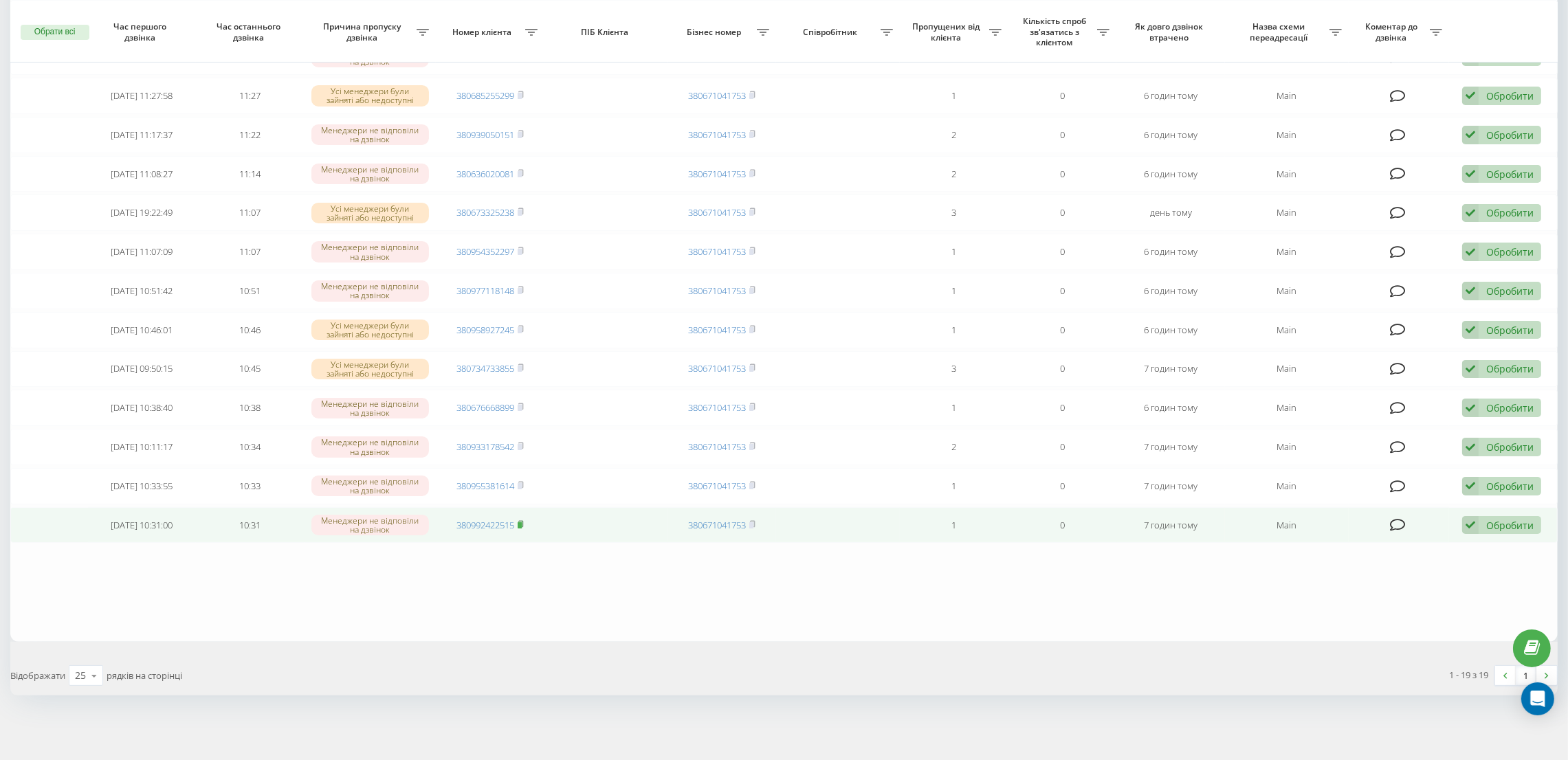
click at [523, 525] on icon at bounding box center [521, 524] width 6 height 8
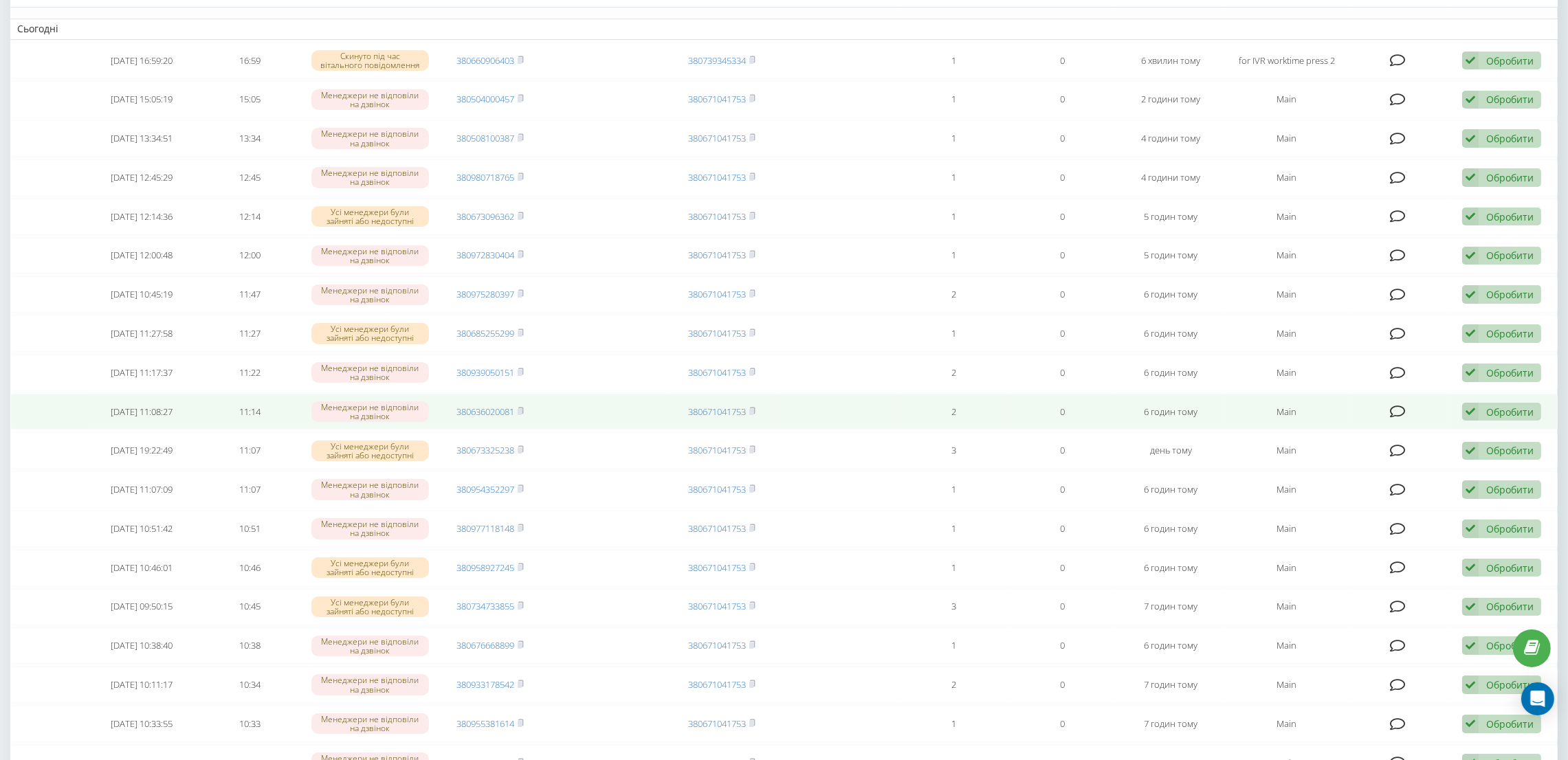
scroll to position [0, 0]
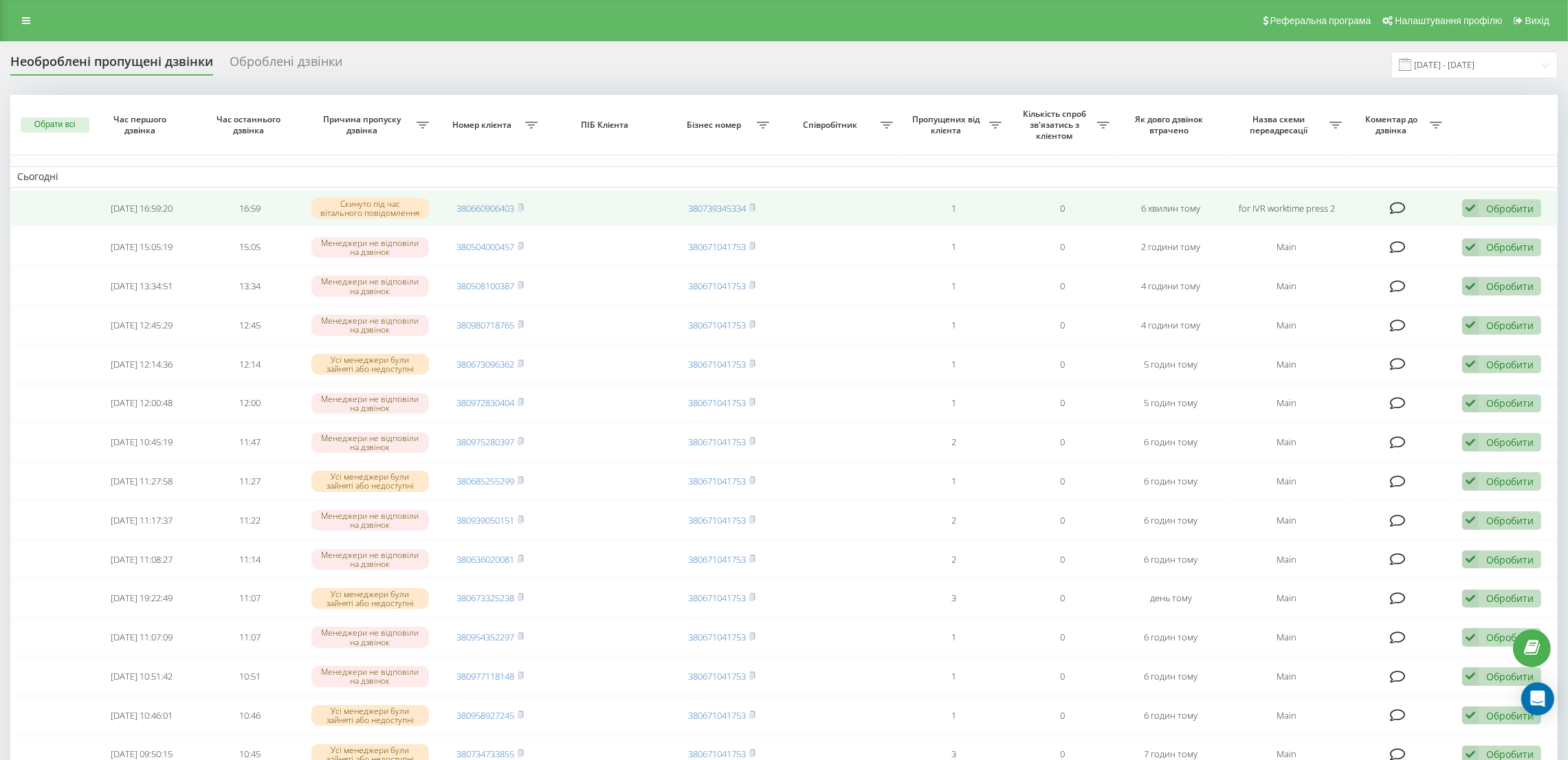
click at [1482, 209] on div "Обробити Не вдалося зв'язатися Зв'язався з клієнтом за допомогою іншого каналу …" at bounding box center [1501, 209] width 79 height 18
click at [1325, 299] on span "Інший варіант" at bounding box center [1329, 304] width 69 height 13
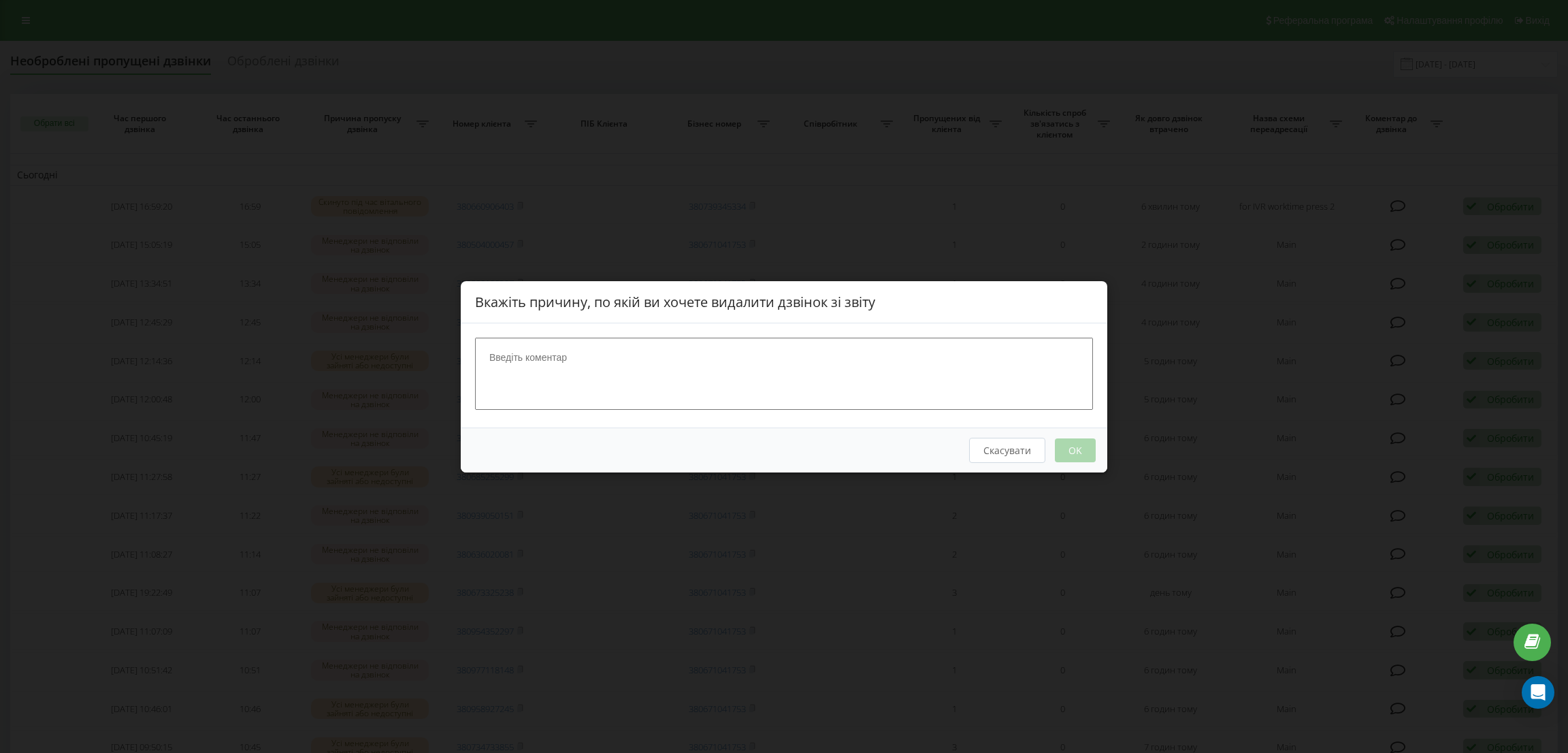
click at [634, 373] on textarea at bounding box center [784, 373] width 618 height 72
type textarea "нецільовий дзвінок"
click at [1075, 451] on button "OK" at bounding box center [1075, 449] width 41 height 23
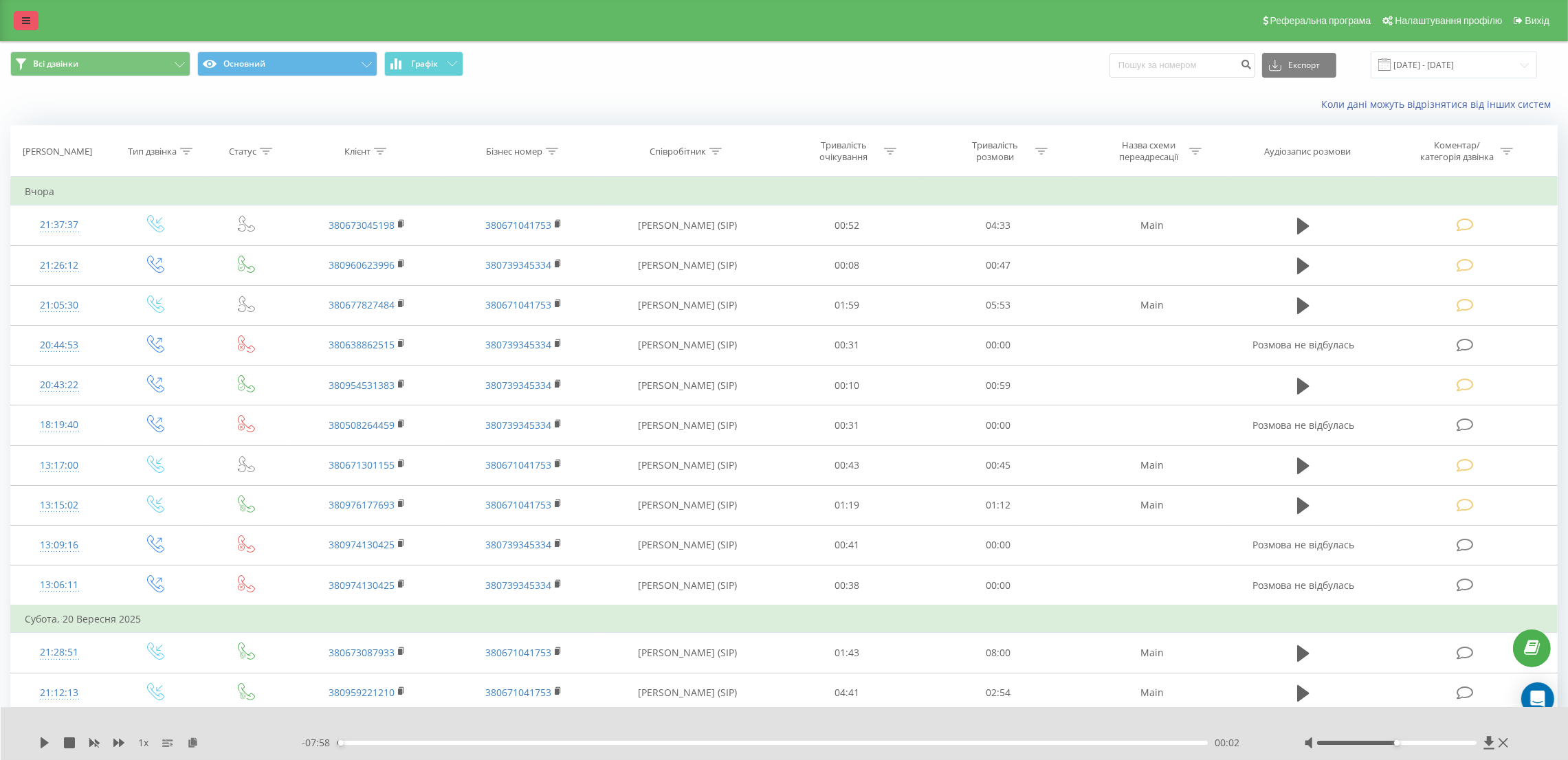
click at [35, 16] on link at bounding box center [26, 20] width 24 height 19
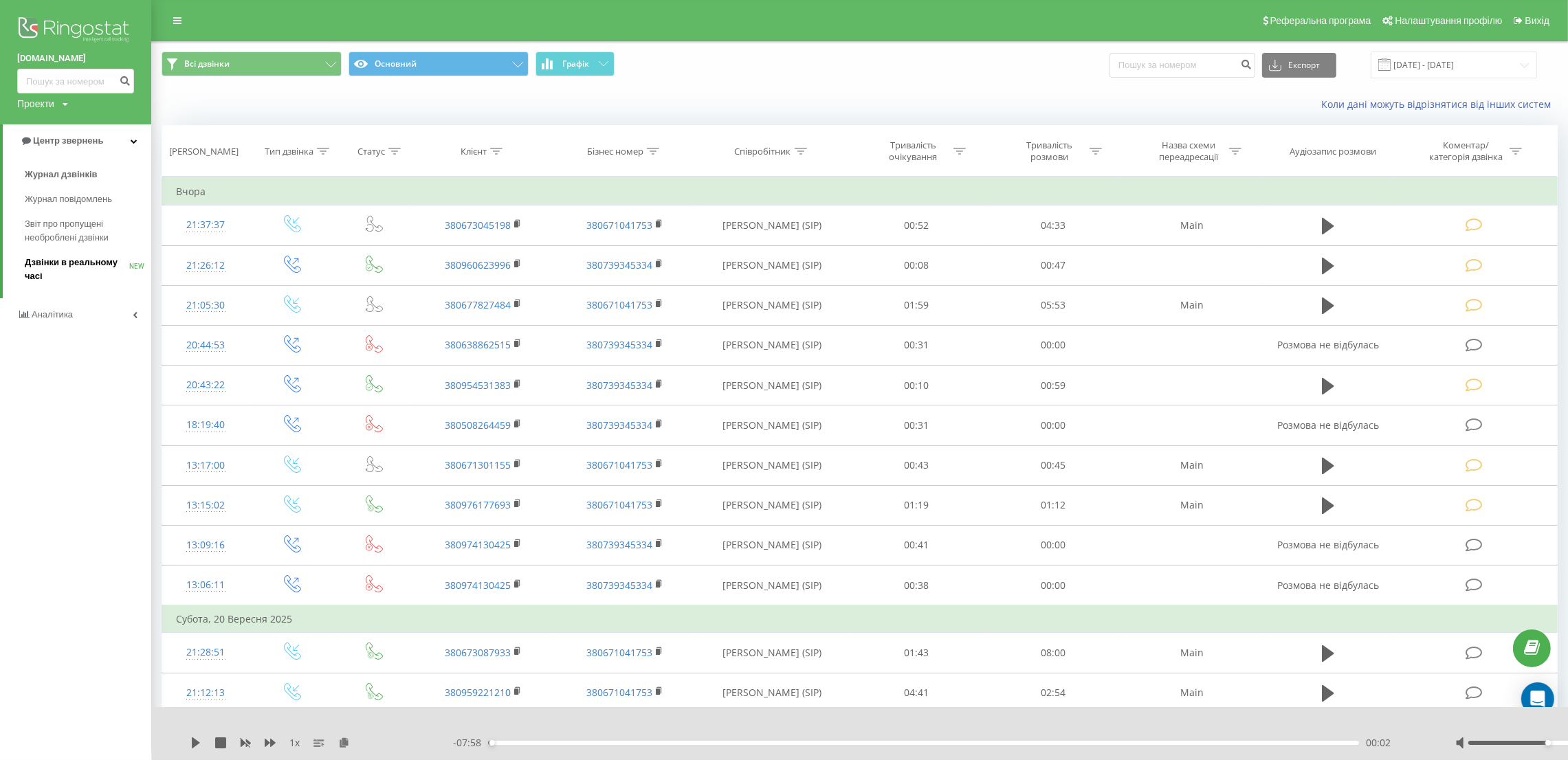
click at [92, 272] on span "Дзвінки в реальному часі" at bounding box center [76, 269] width 105 height 28
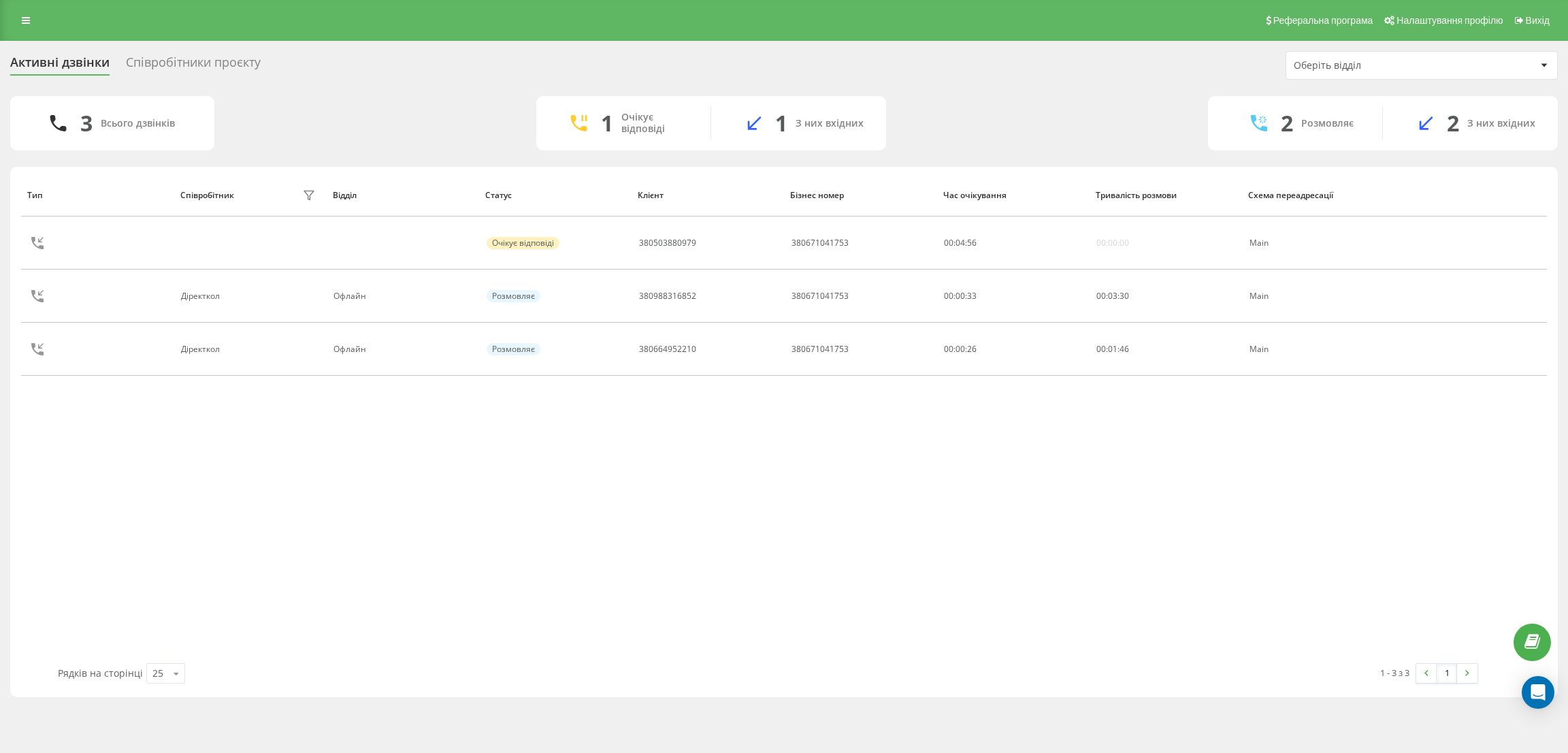
click at [165, 58] on div "Співробітники проєкту" at bounding box center [193, 66] width 135 height 21
